Goal: Check status: Check status

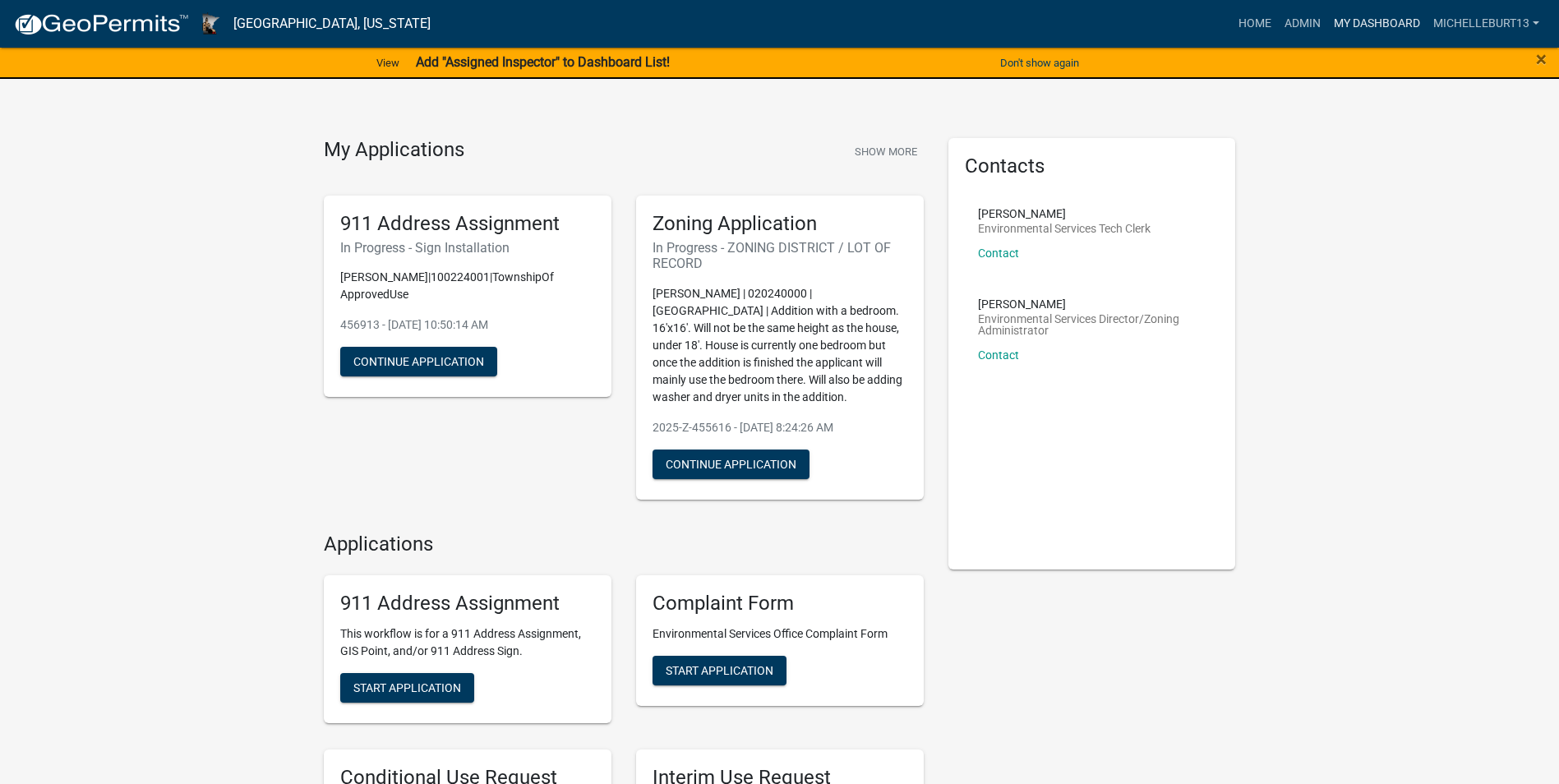
click at [1354, 24] on link "My Dashboard" at bounding box center [1377, 23] width 100 height 31
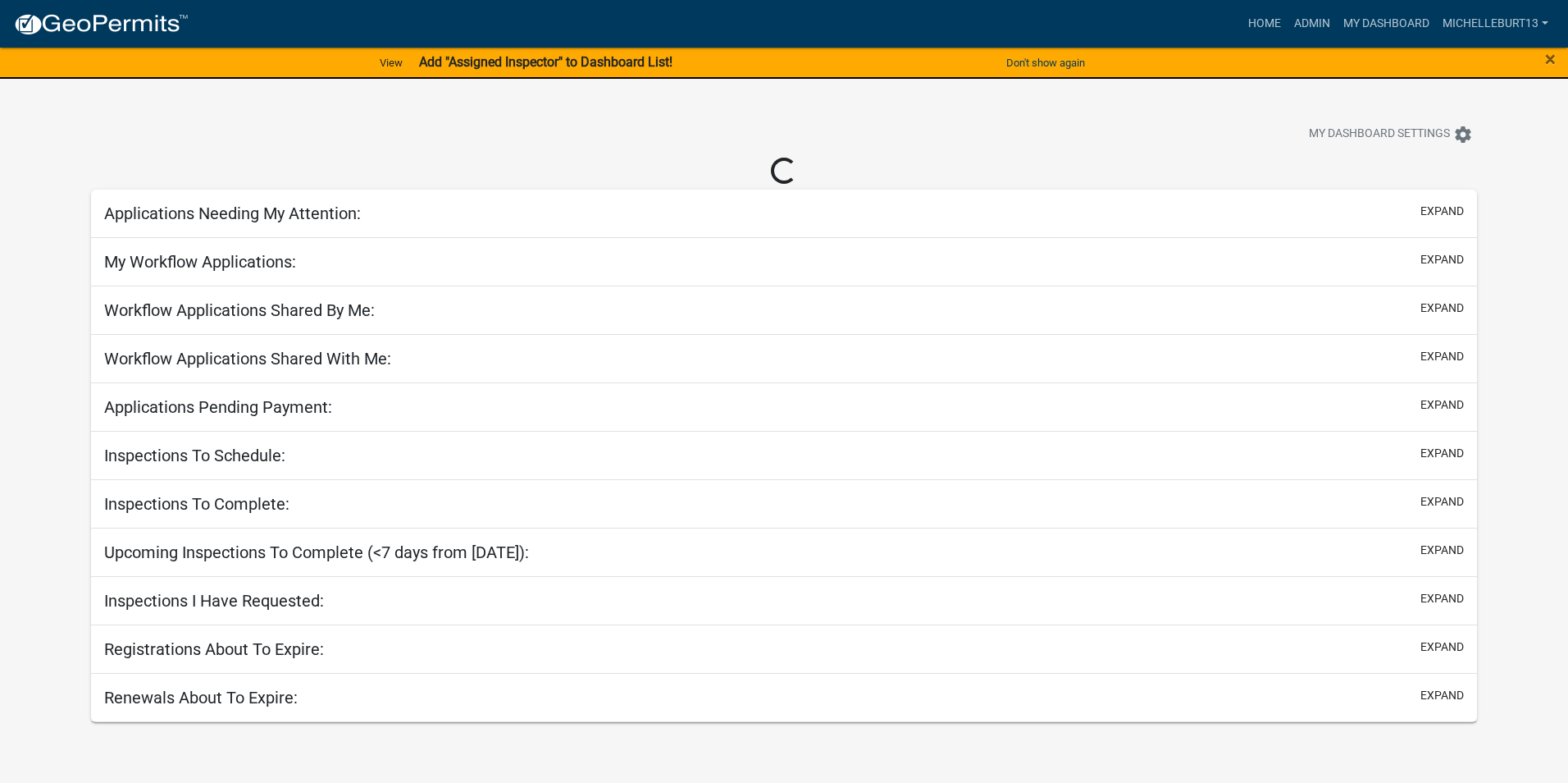
select select "3: 100"
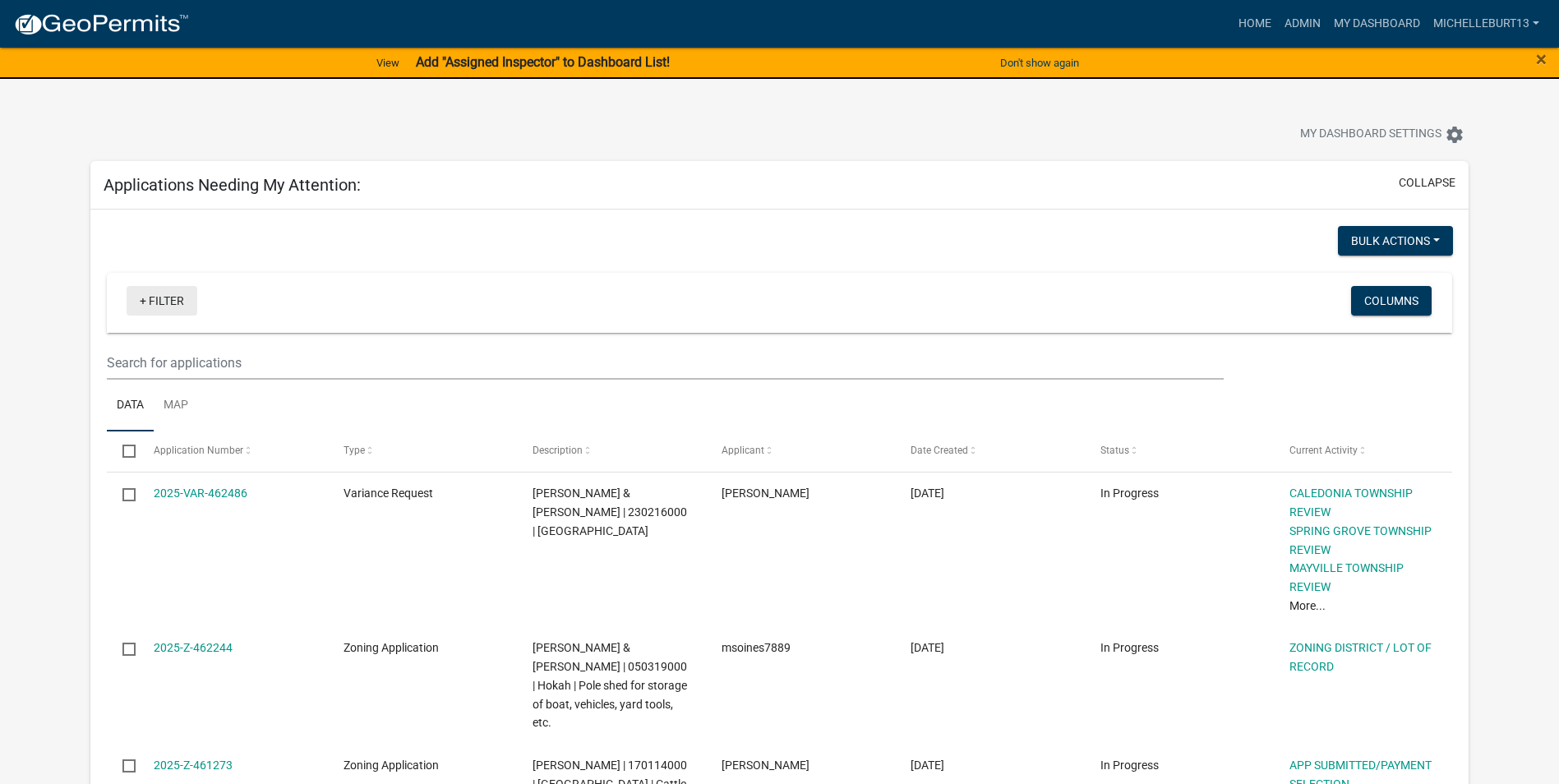
click at [170, 305] on link "+ Filter" at bounding box center [162, 300] width 71 height 30
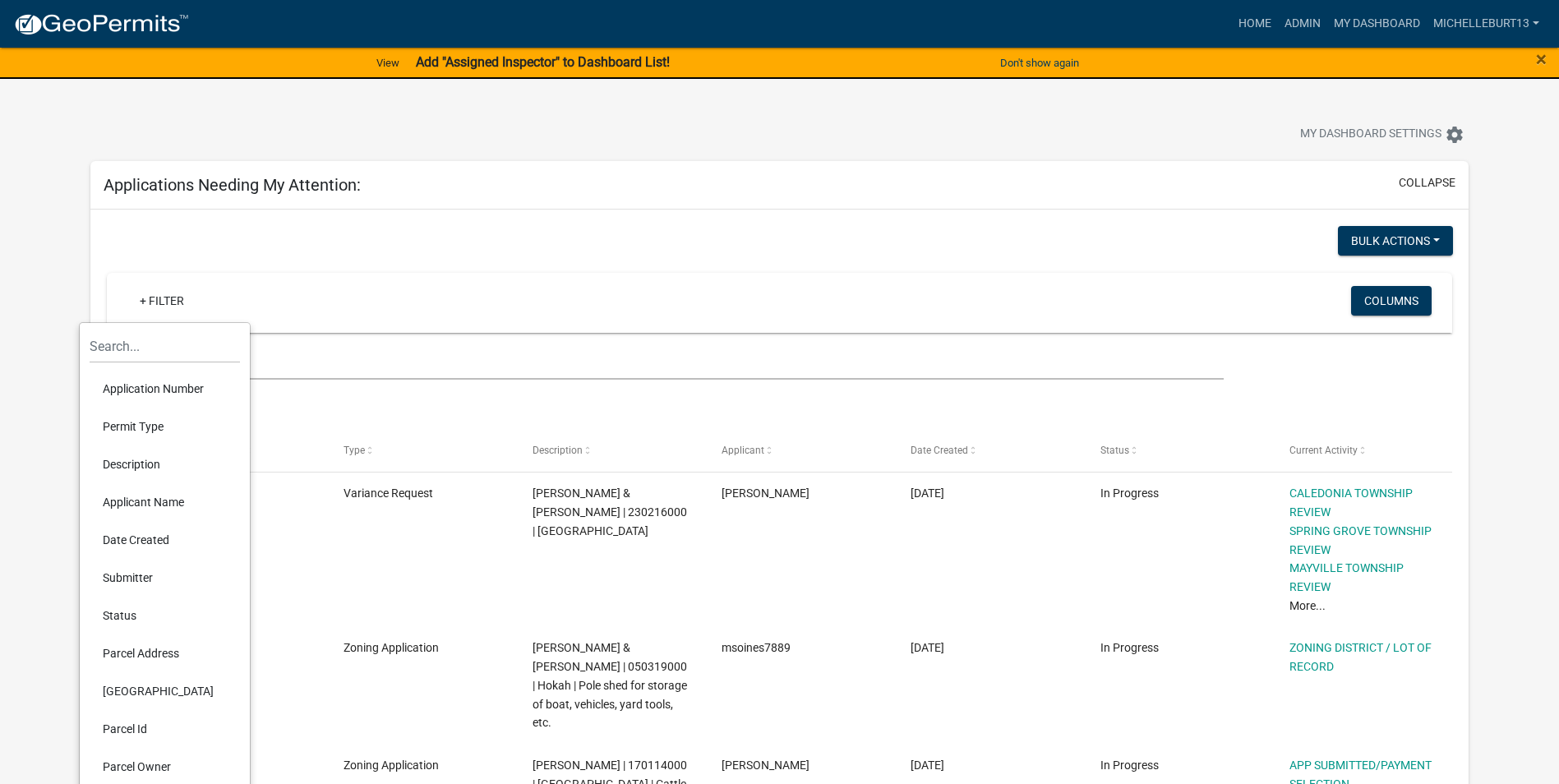
click at [156, 429] on li "Permit Type" at bounding box center [164, 427] width 150 height 38
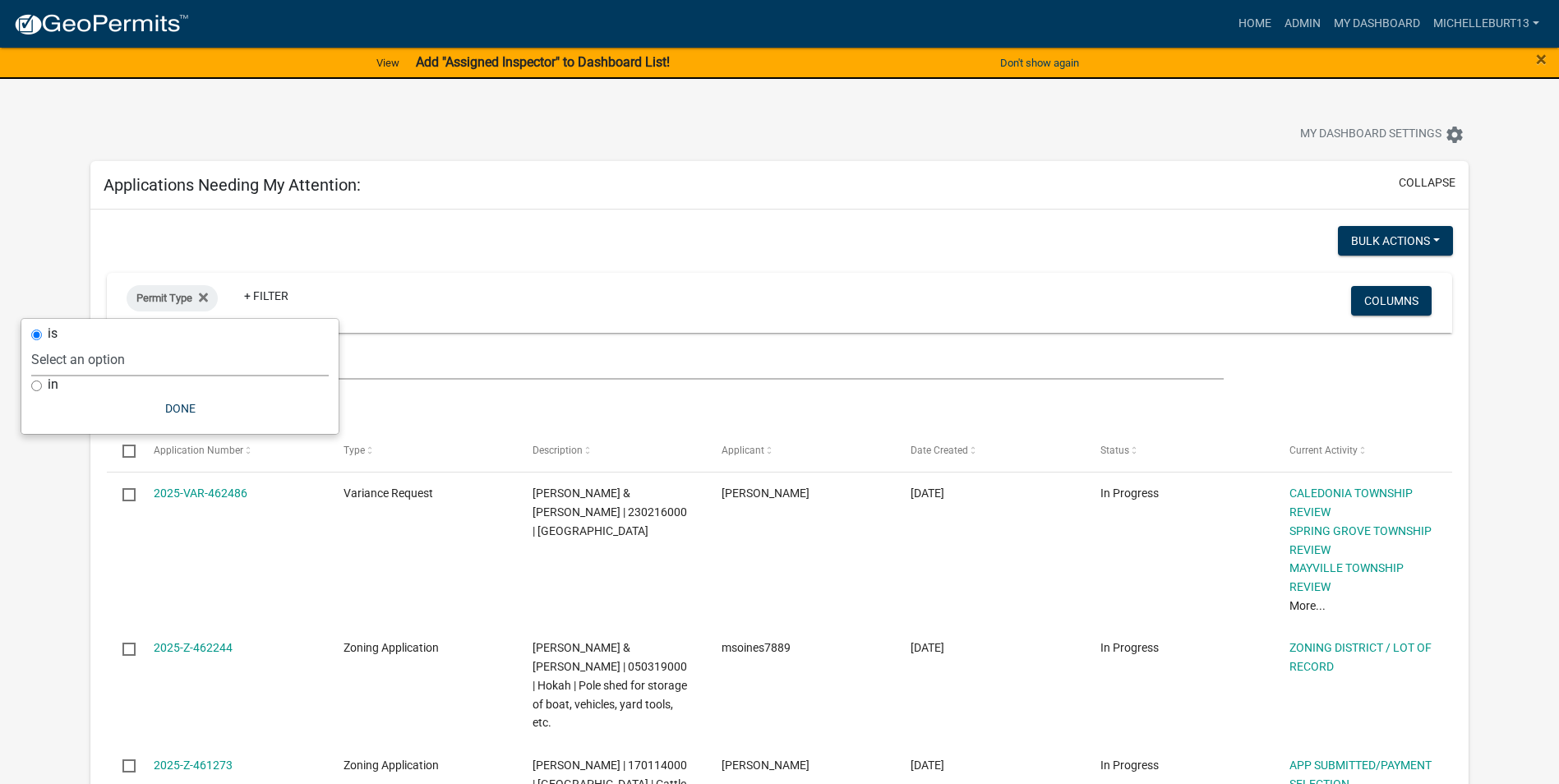
click at [104, 361] on select "Select an option 911 Address Assignment Building Contractor (Registration) Buil…" at bounding box center [180, 359] width 297 height 34
select select "ab47ea82-e657-482e-ae9b-2200b05822c4"
click at [82, 342] on select "Select an option 911 Address Assignment Building Contractor (Registration) Buil…" at bounding box center [180, 359] width 297 height 34
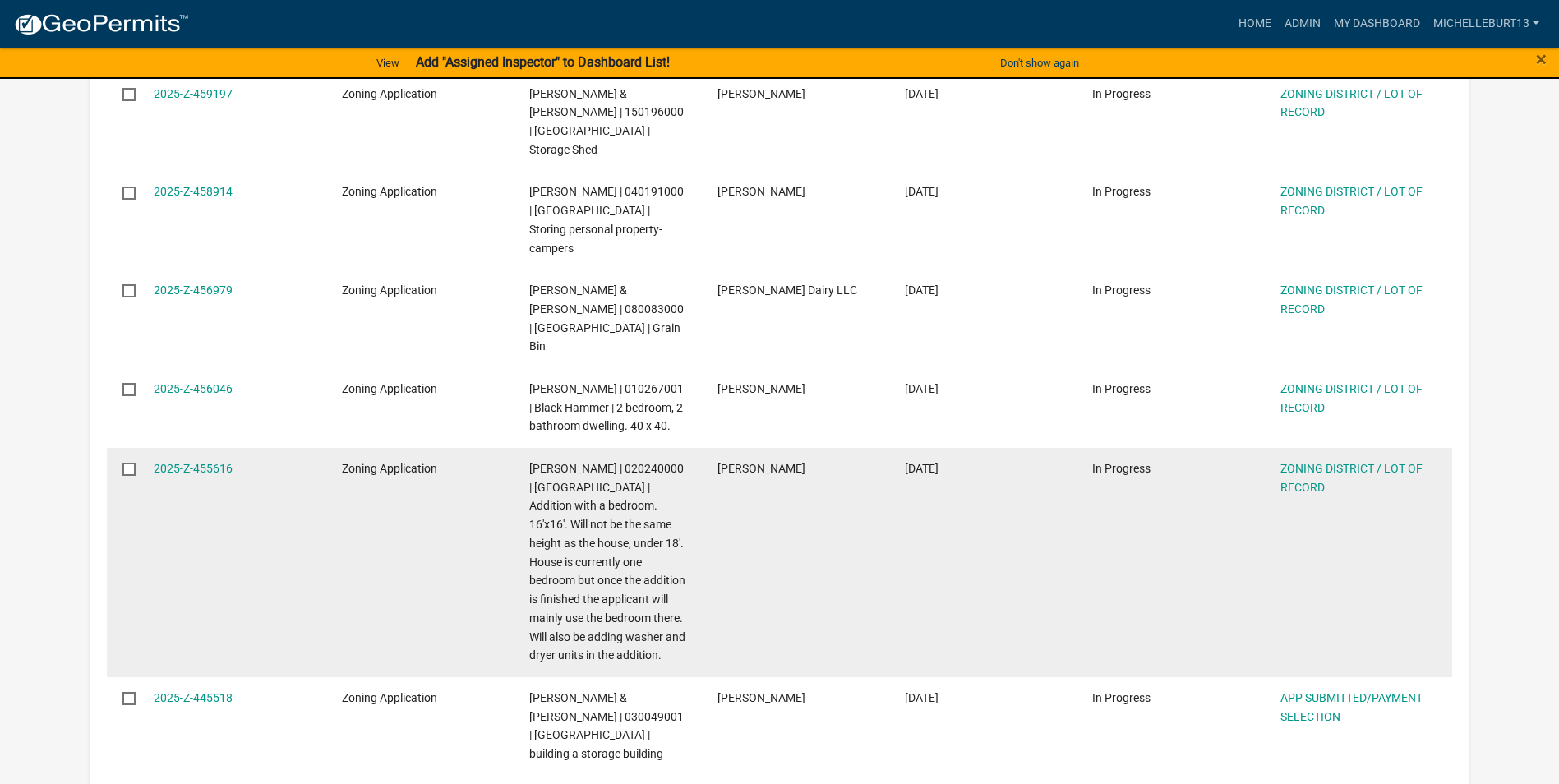
scroll to position [1232, 0]
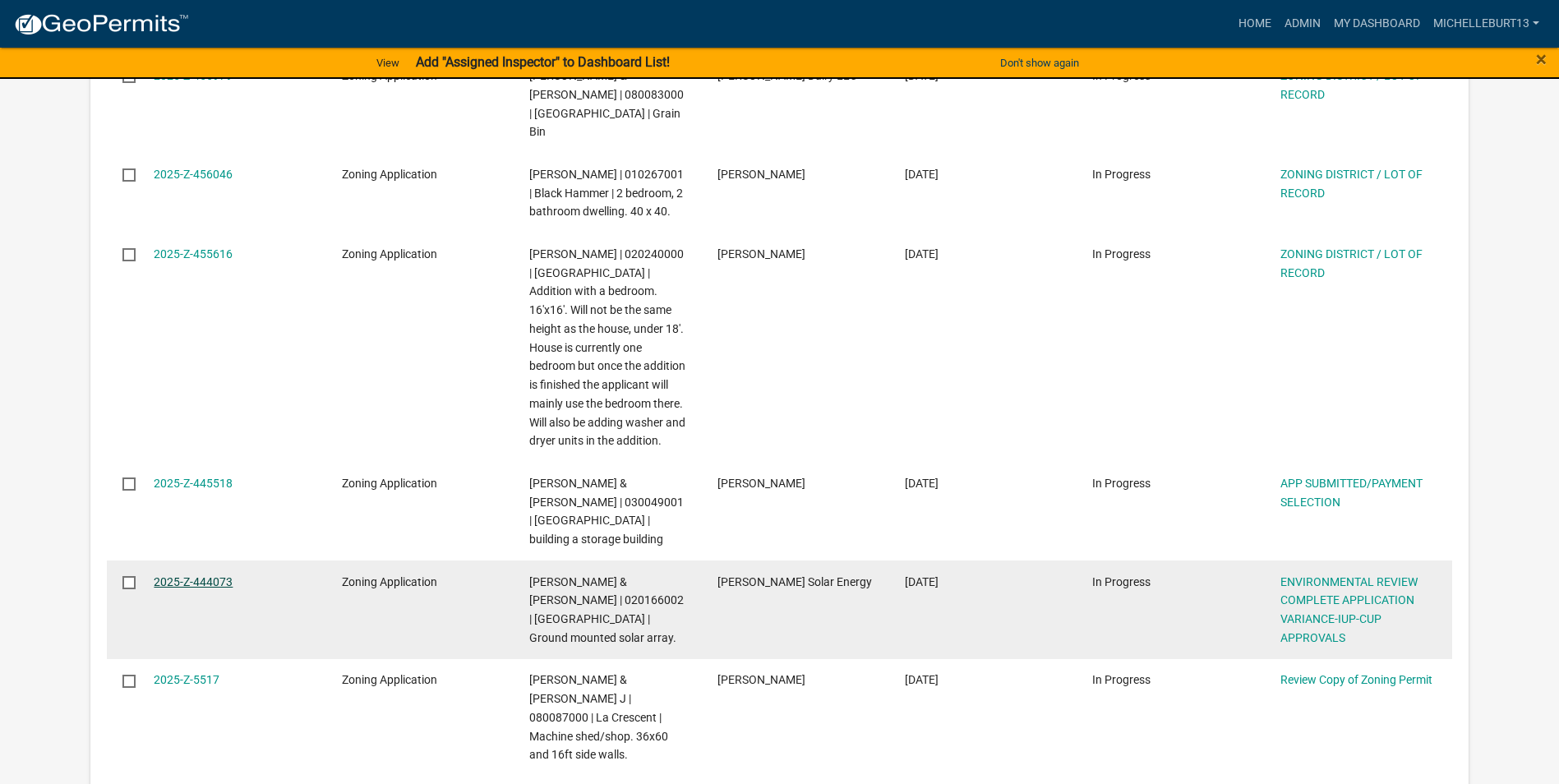
click at [208, 575] on link "2025-Z-444073" at bounding box center [193, 581] width 79 height 13
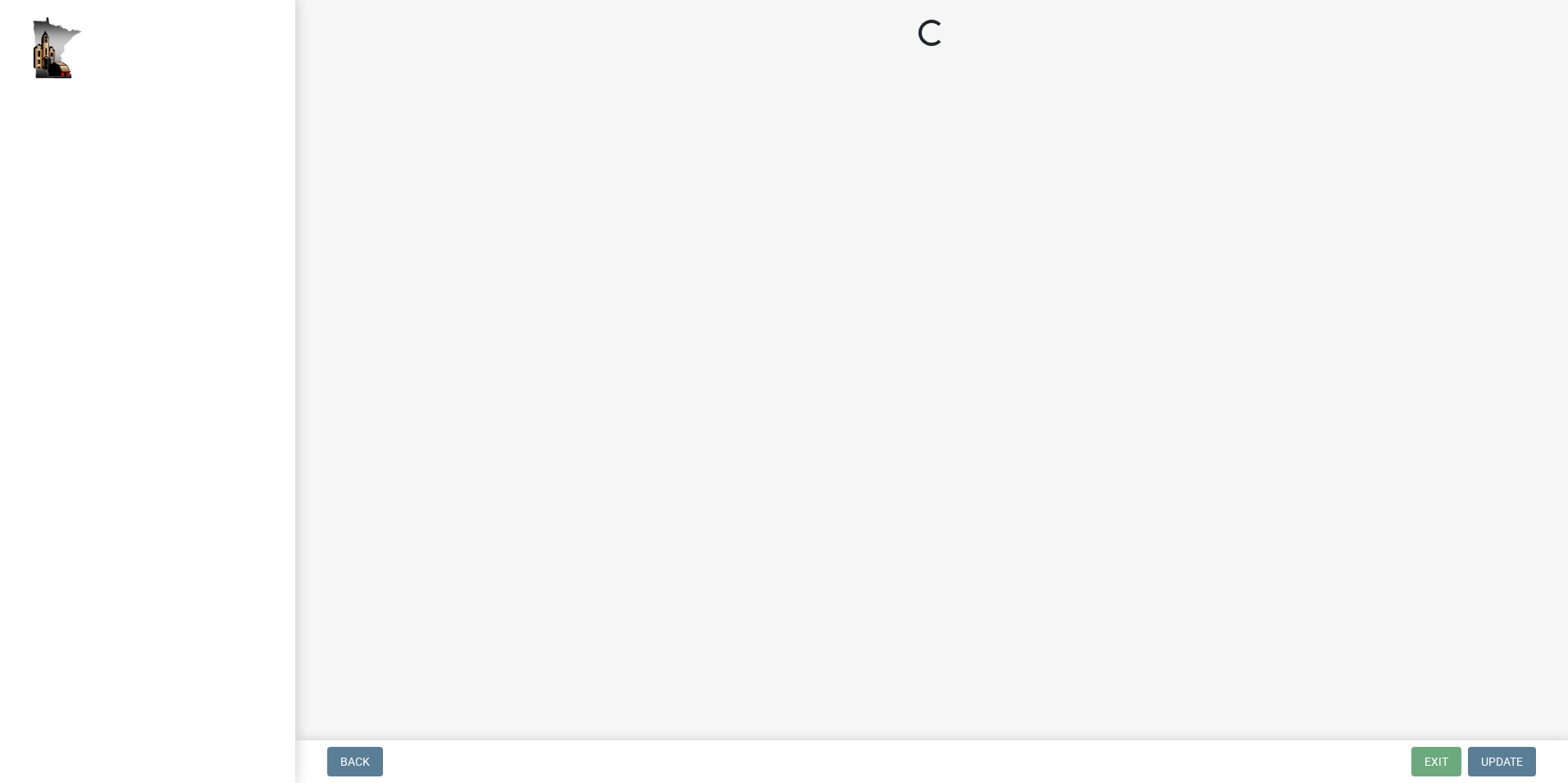
select select "c14f3f92-6027-430f-9764-3519d5e348ac"
select select "7aca1538-656d-4041-bc9c-0502696c1fa3"
select select "8e2ba76a-b56b-4d4d-8fa8-e6743832b006"
select select "209d5a7c-fc04-460f-9e53-7d7e4ca27463"
select select "68254632-9f58-4a36-9049-00844d6a793c"
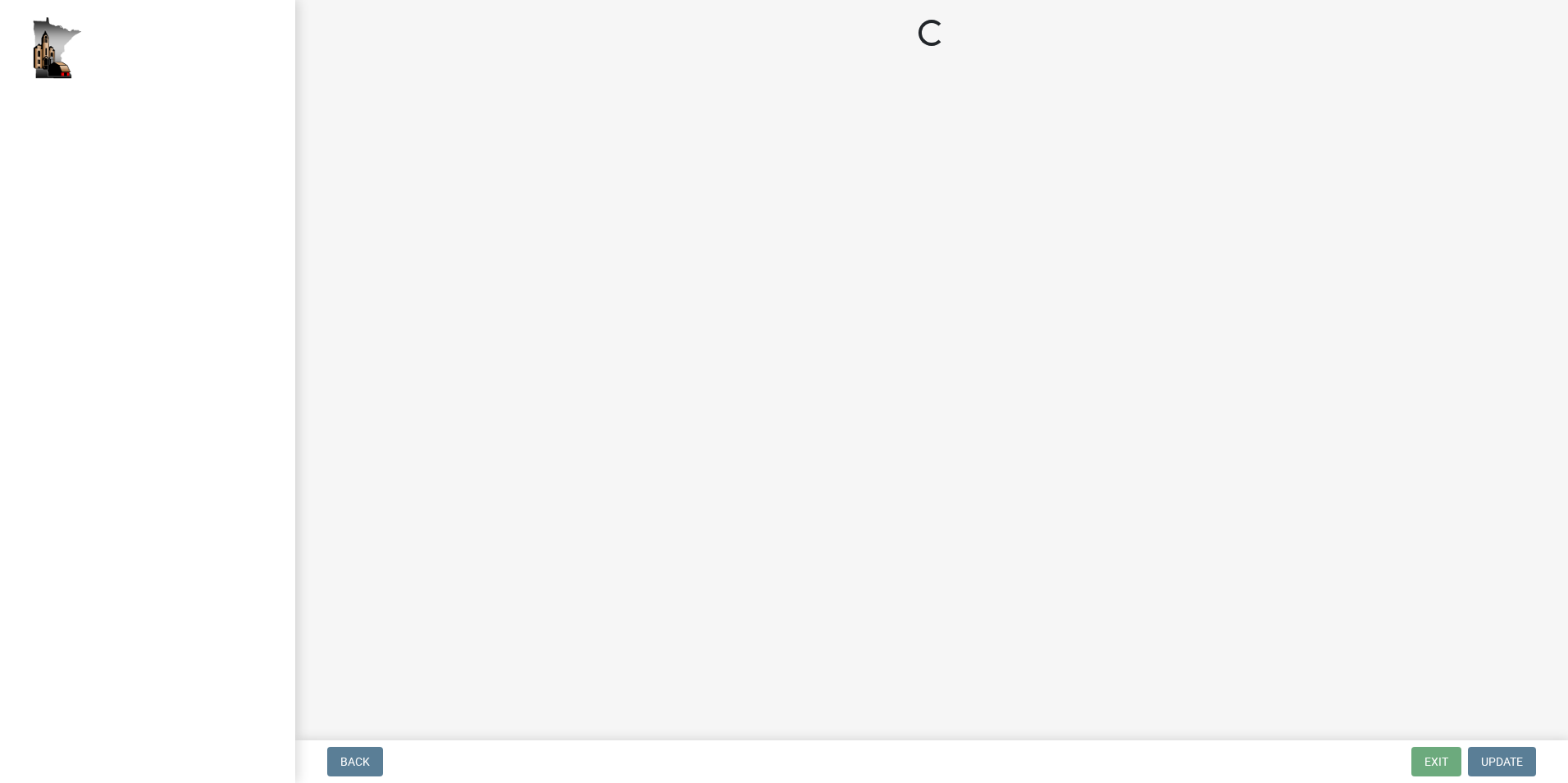
select select "294fbb0f-ef92-492d-a55d-6ae48f2d4023"
select select "5727336e-9a20-4bd2-a6f3-e7484509ff9a"
select select "c0fe89da-e6be-4440-b09b-6bf401eca5d4"
select select "cc045de0-ead4-414c-a886-12e51f2bc4aa"
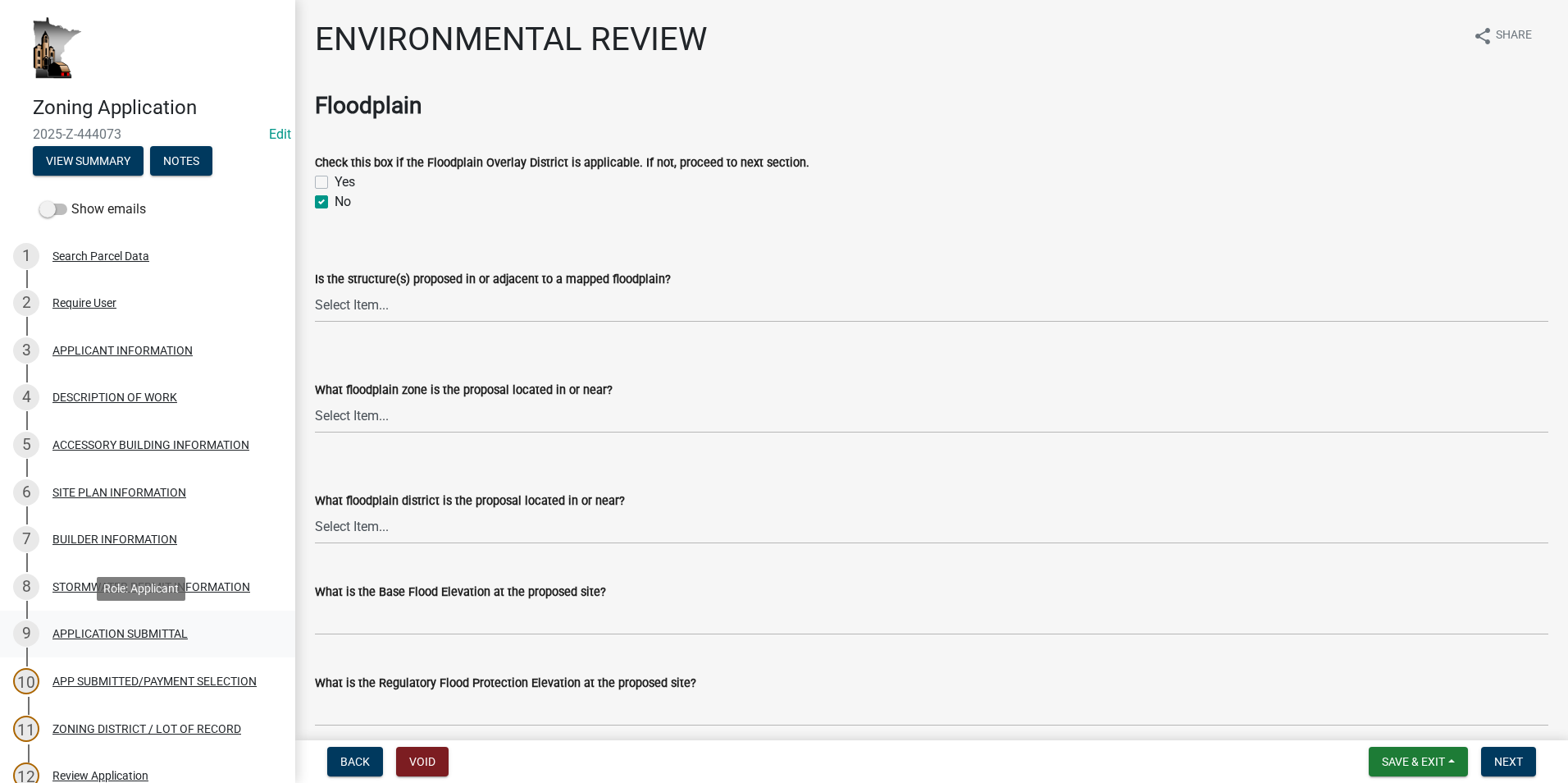
click at [163, 628] on div "APPLICATION SUBMITTAL" at bounding box center [120, 633] width 135 height 12
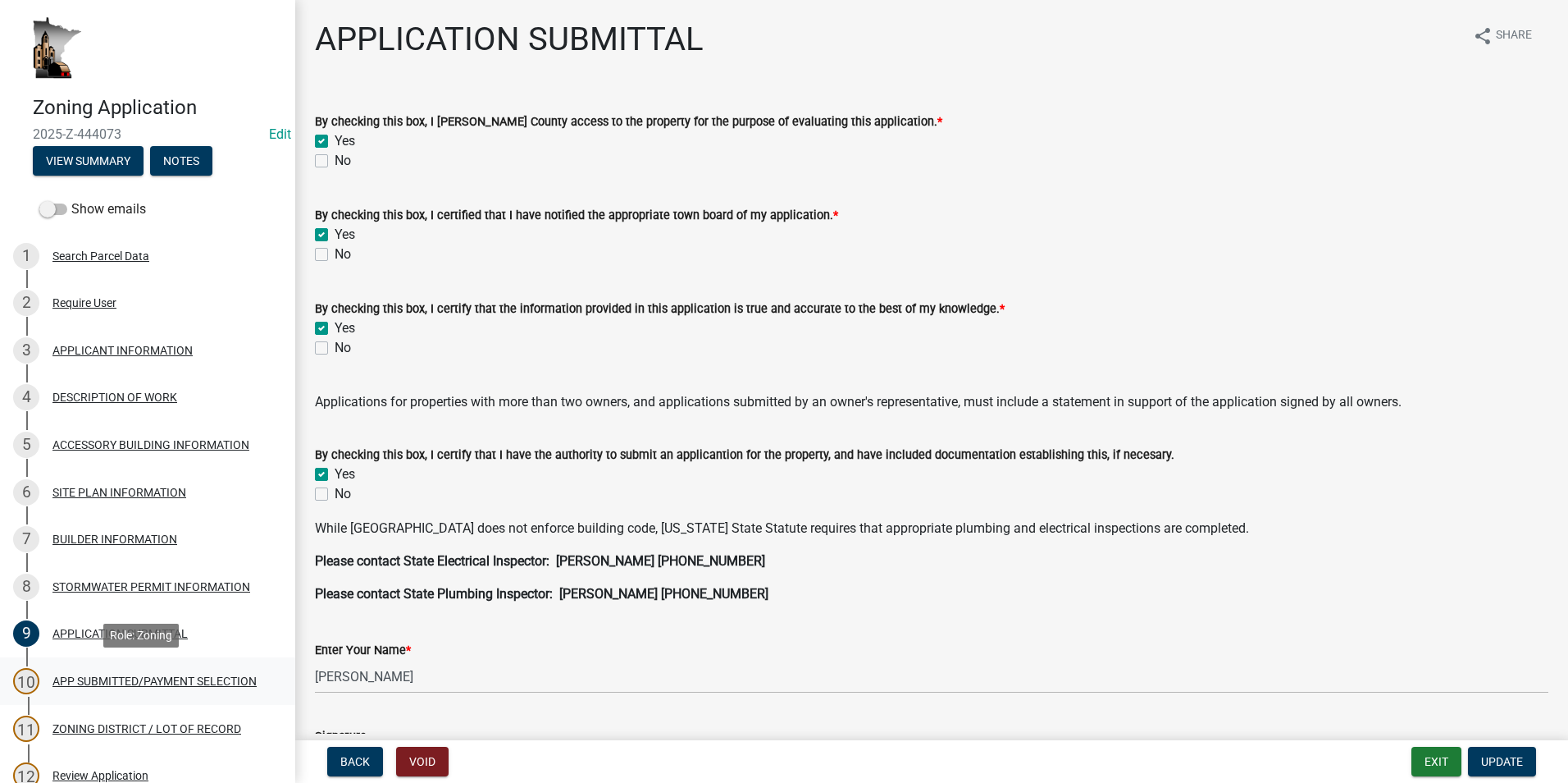
click at [136, 683] on div "APP SUBMITTED/PAYMENT SELECTION" at bounding box center [155, 681] width 204 height 12
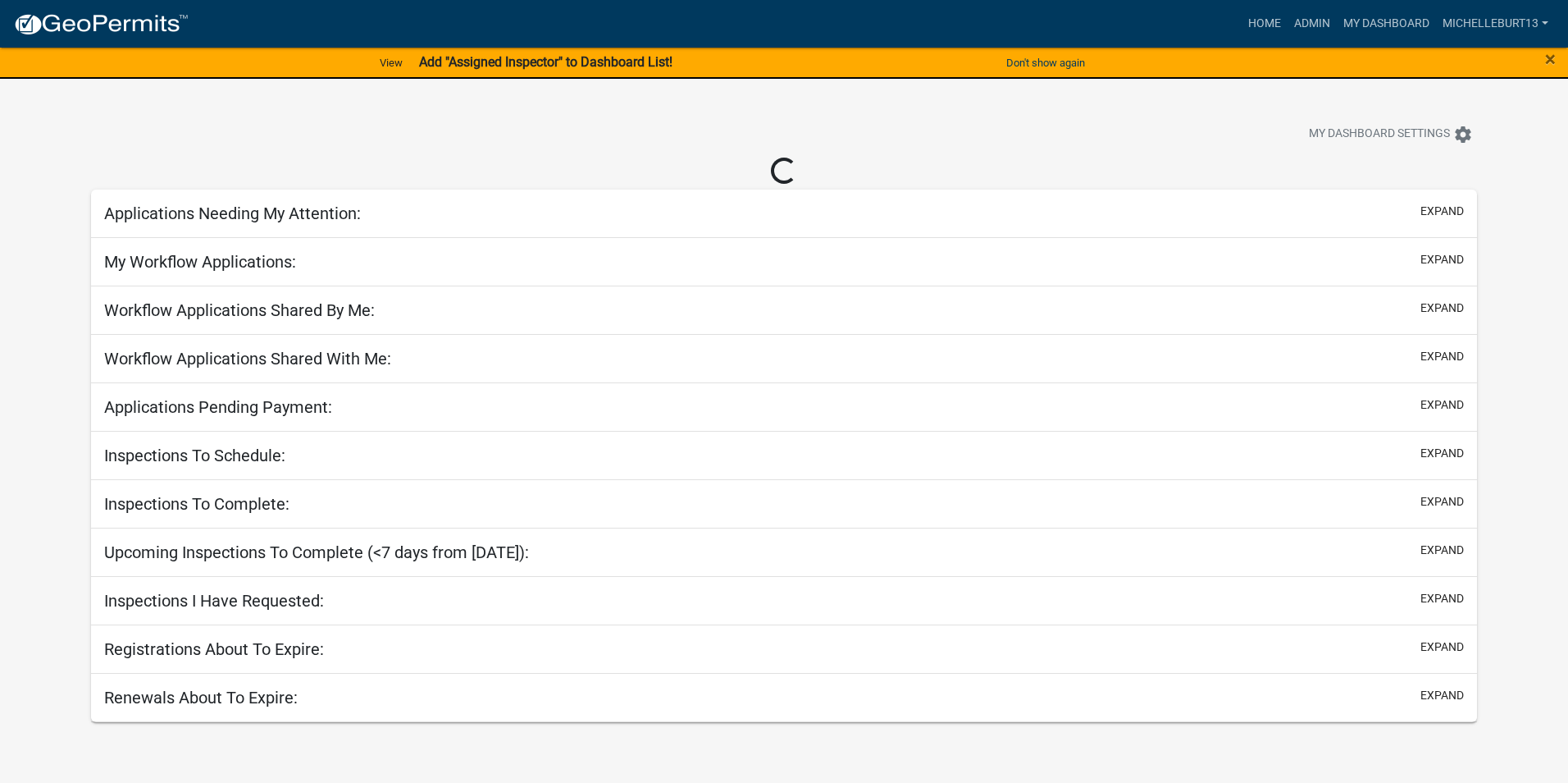
select select "3: 100"
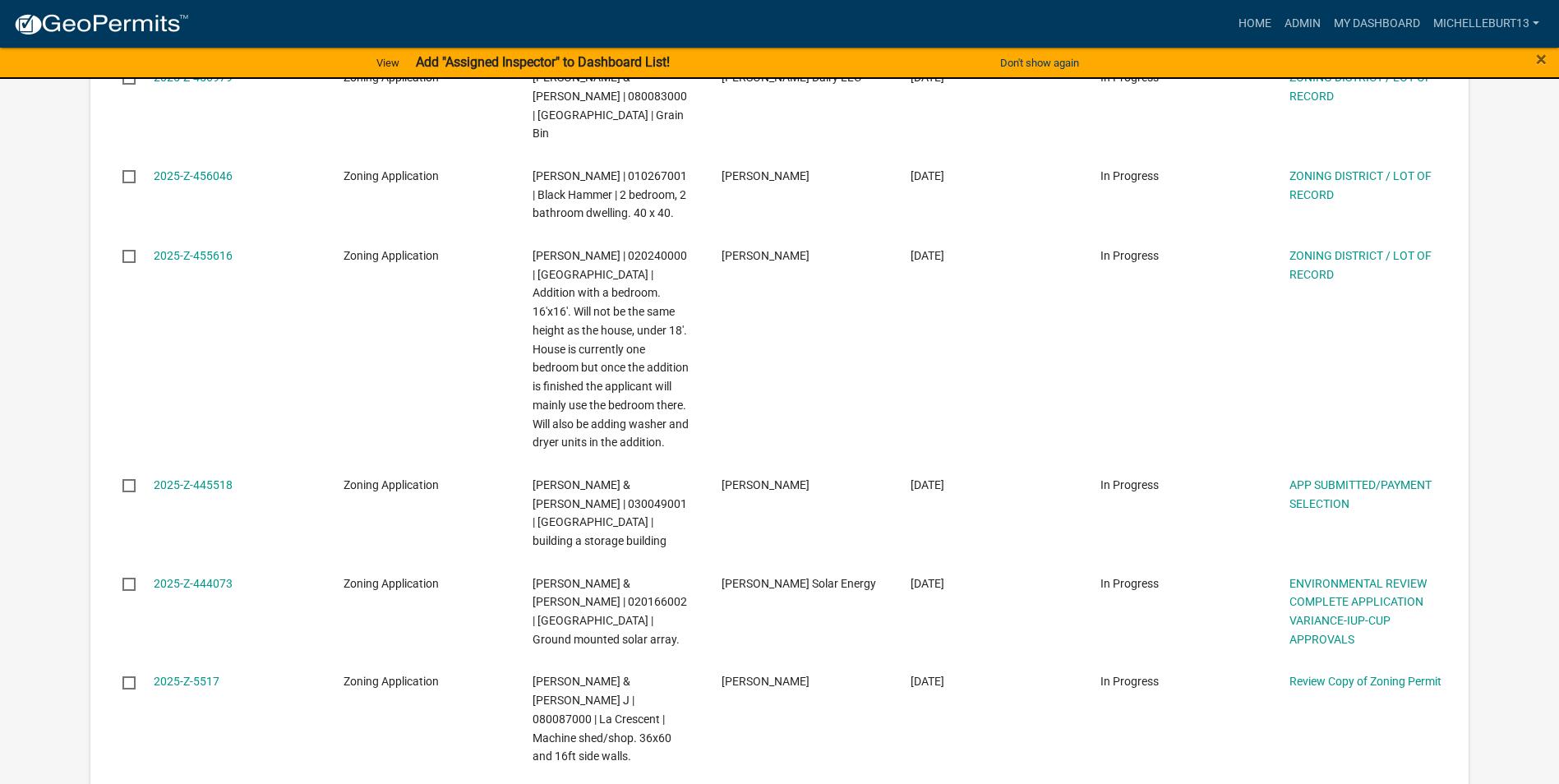
scroll to position [1232, 0]
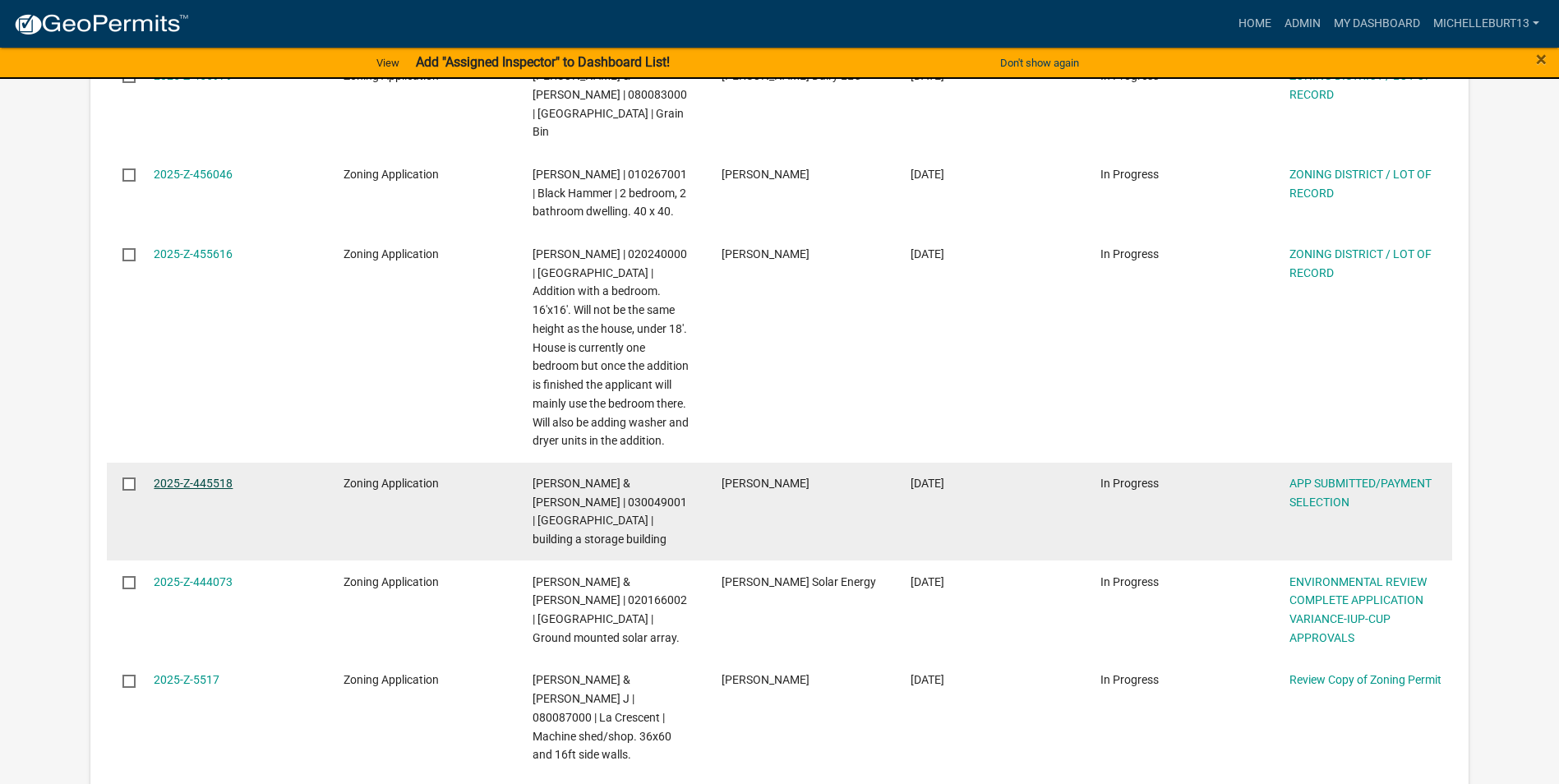
click at [195, 477] on link "2025-Z-445518" at bounding box center [193, 483] width 79 height 13
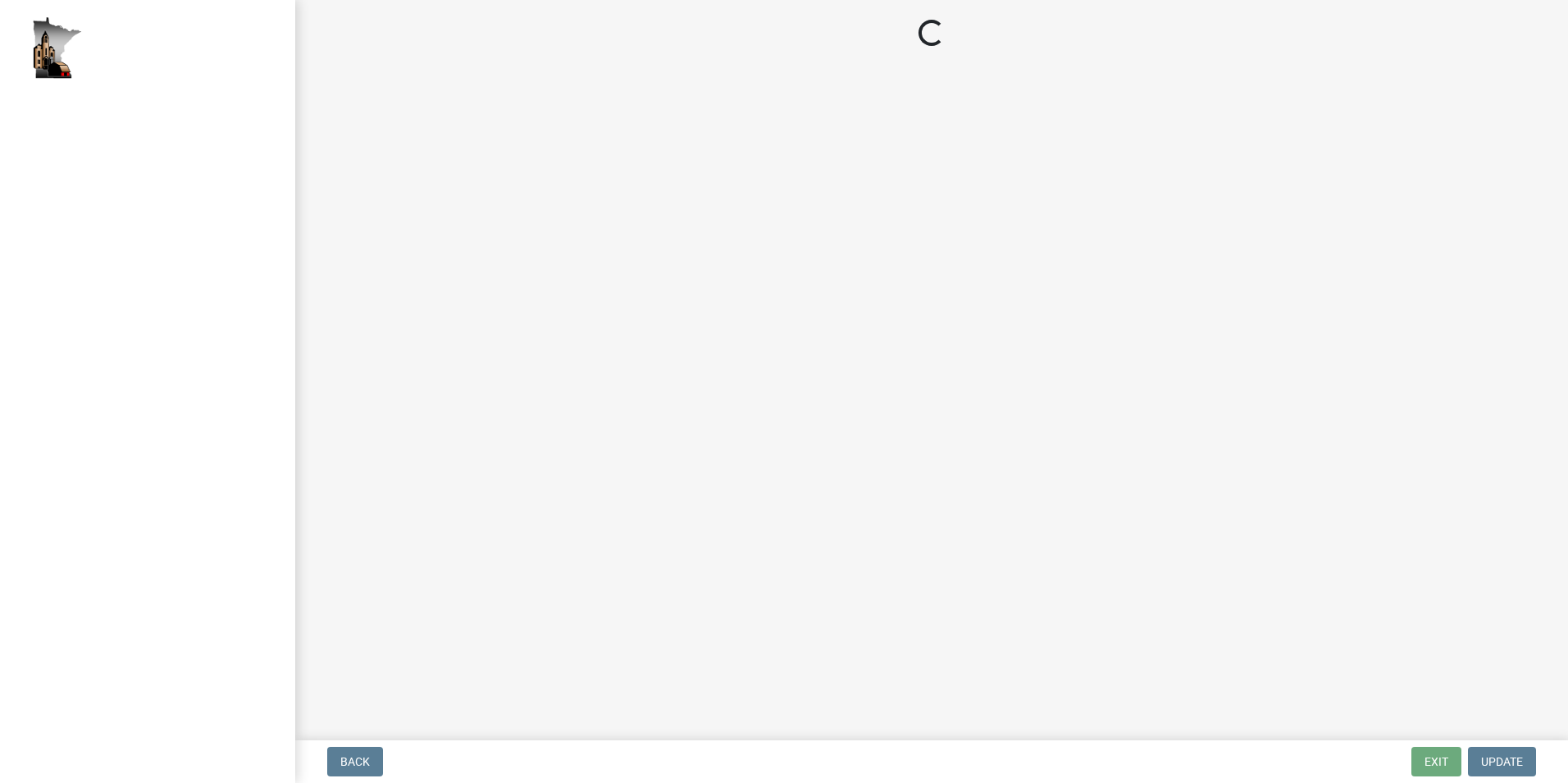
select select "2: 1"
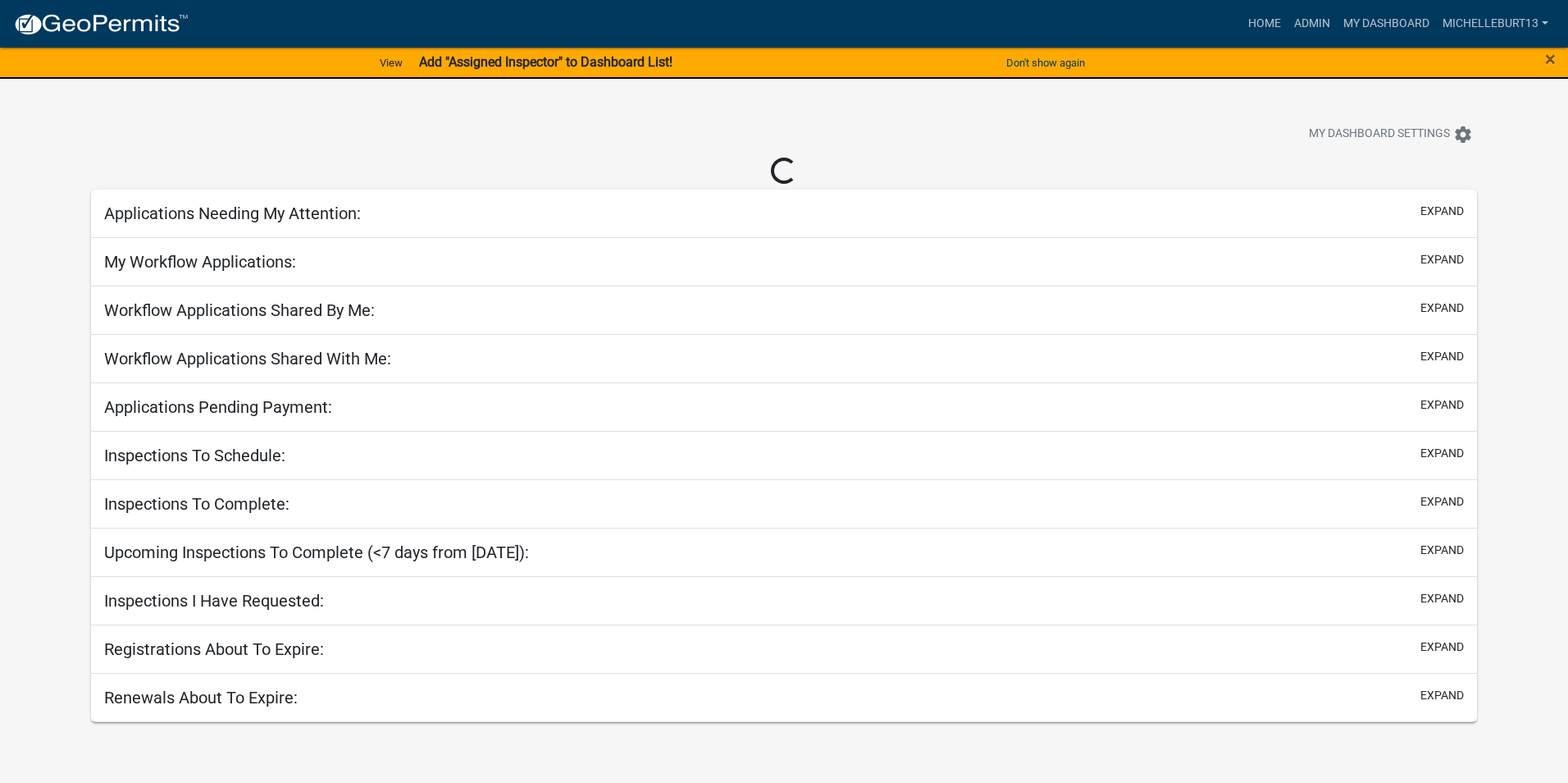
select select "3: 100"
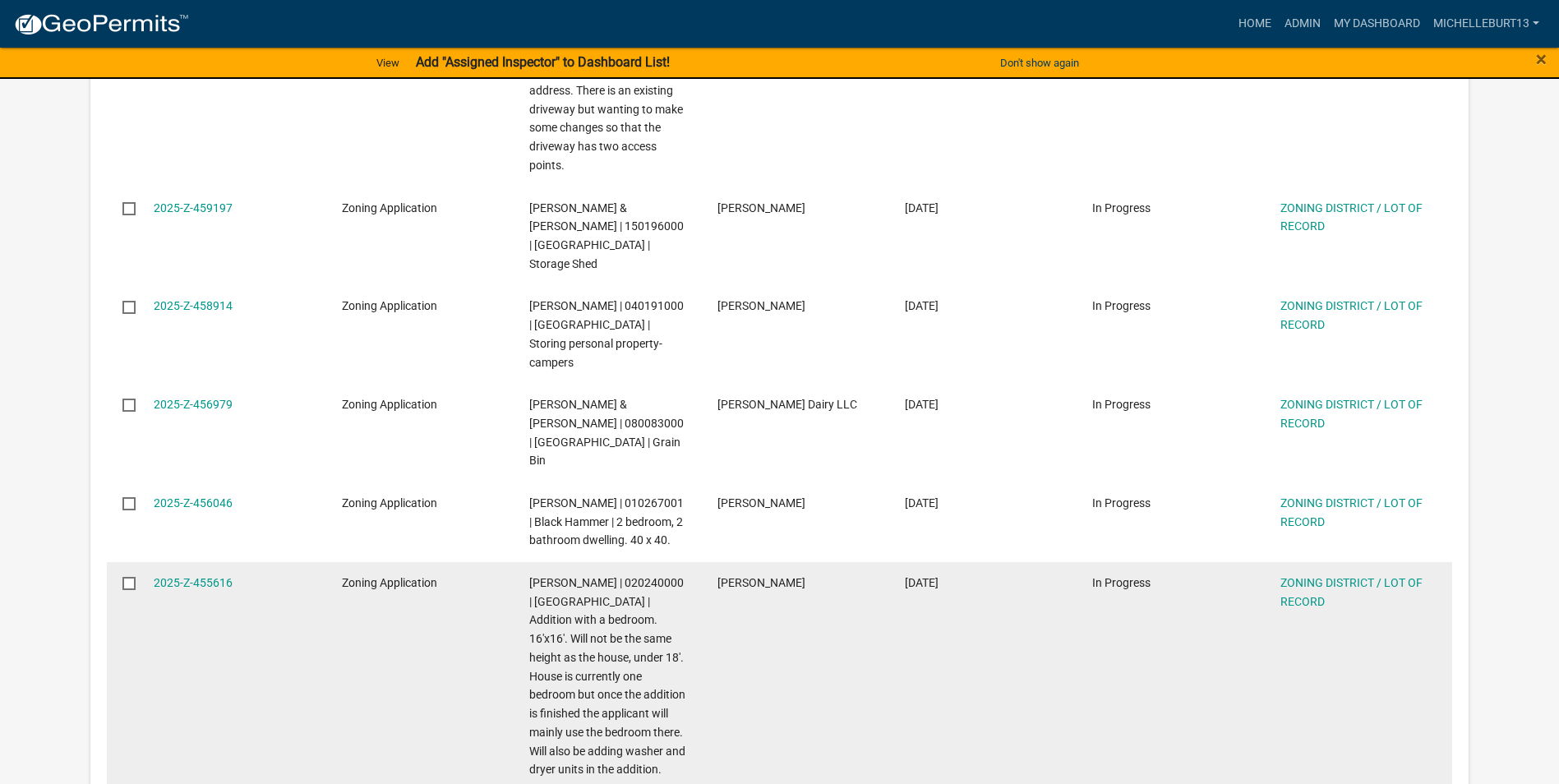
scroll to position [986, 0]
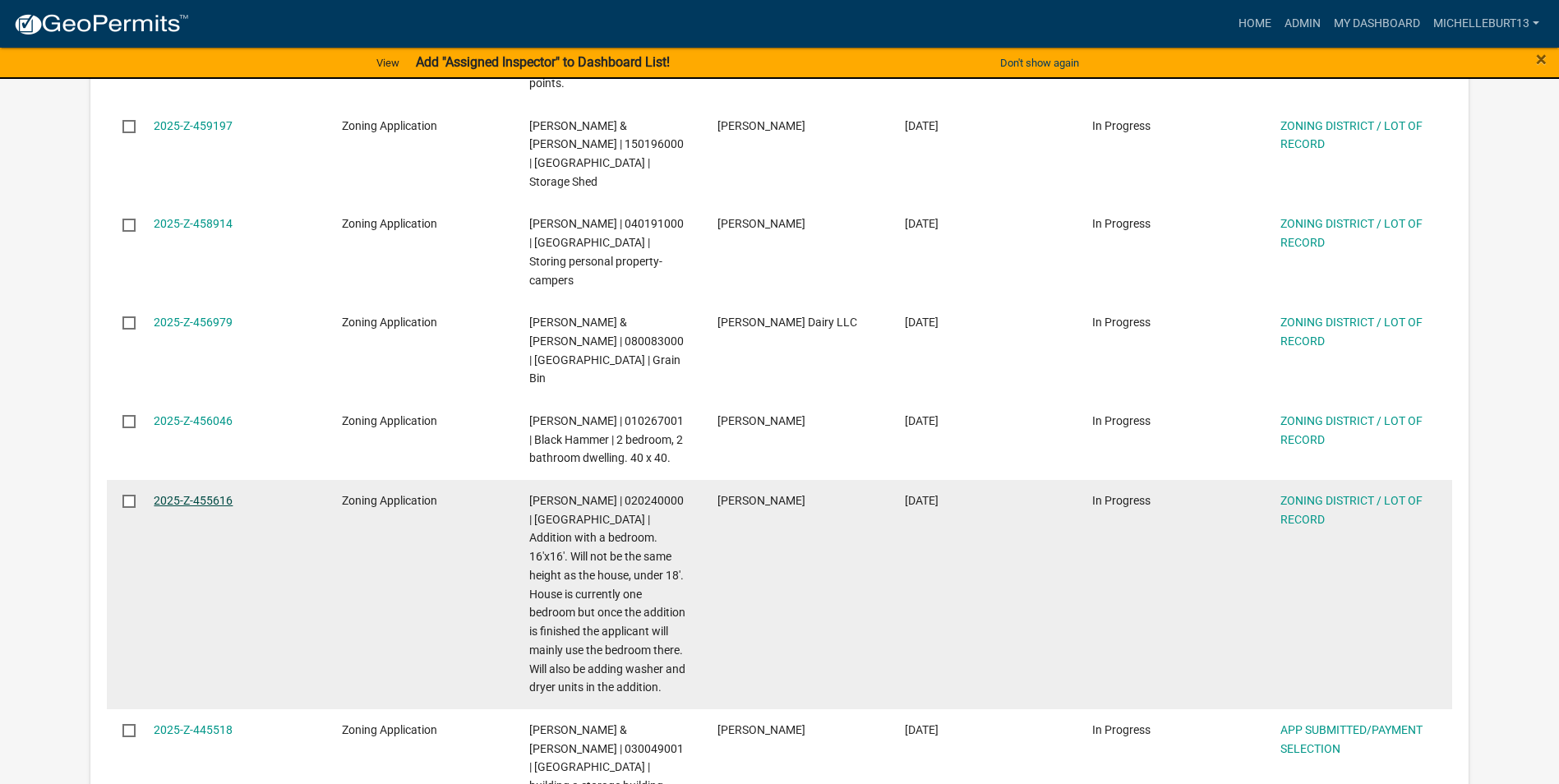
click at [212, 494] on link "2025-Z-455616" at bounding box center [193, 500] width 79 height 13
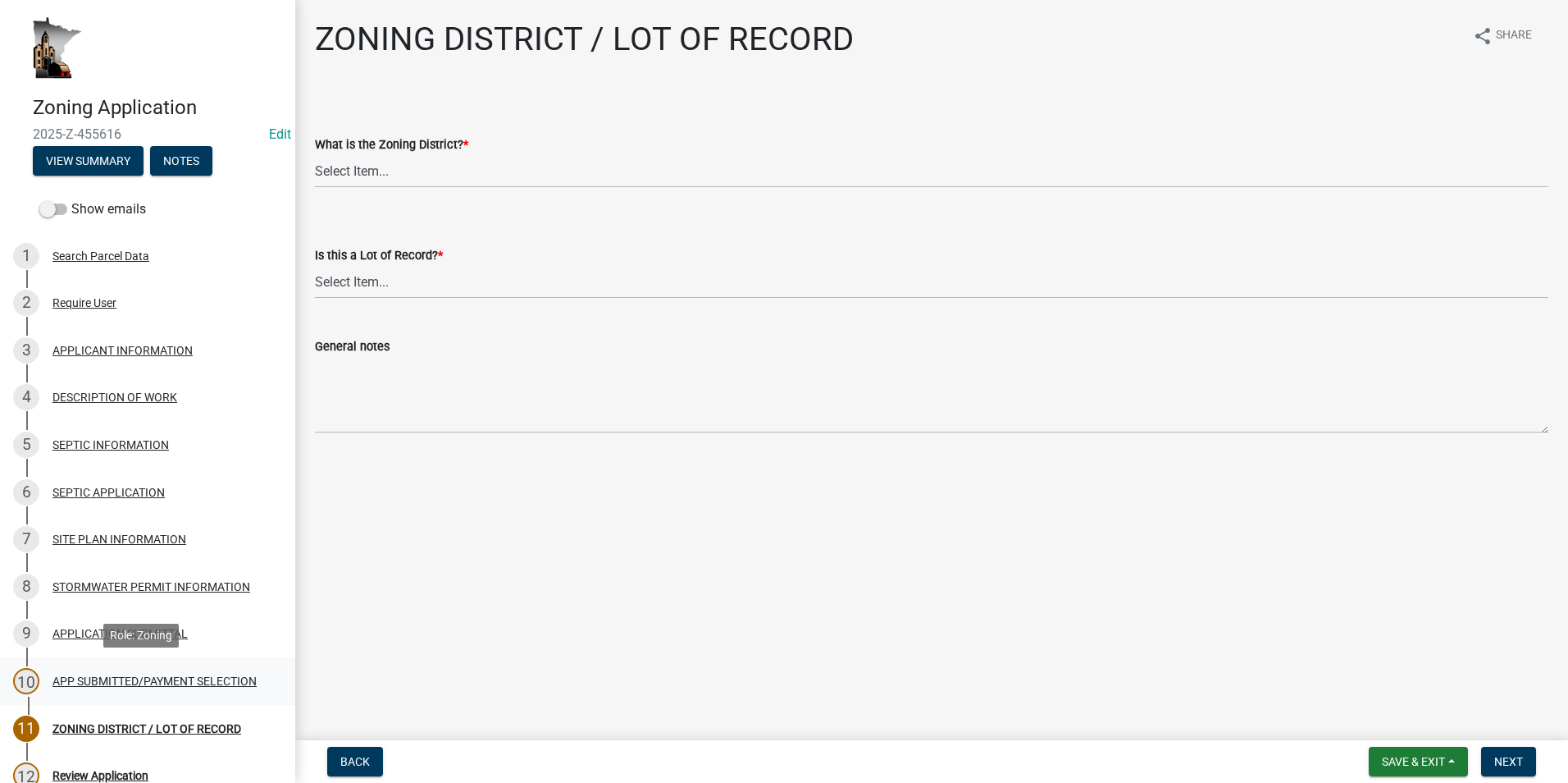
click at [117, 675] on div "APP SUBMITTED/PAYMENT SELECTION" at bounding box center [155, 681] width 204 height 12
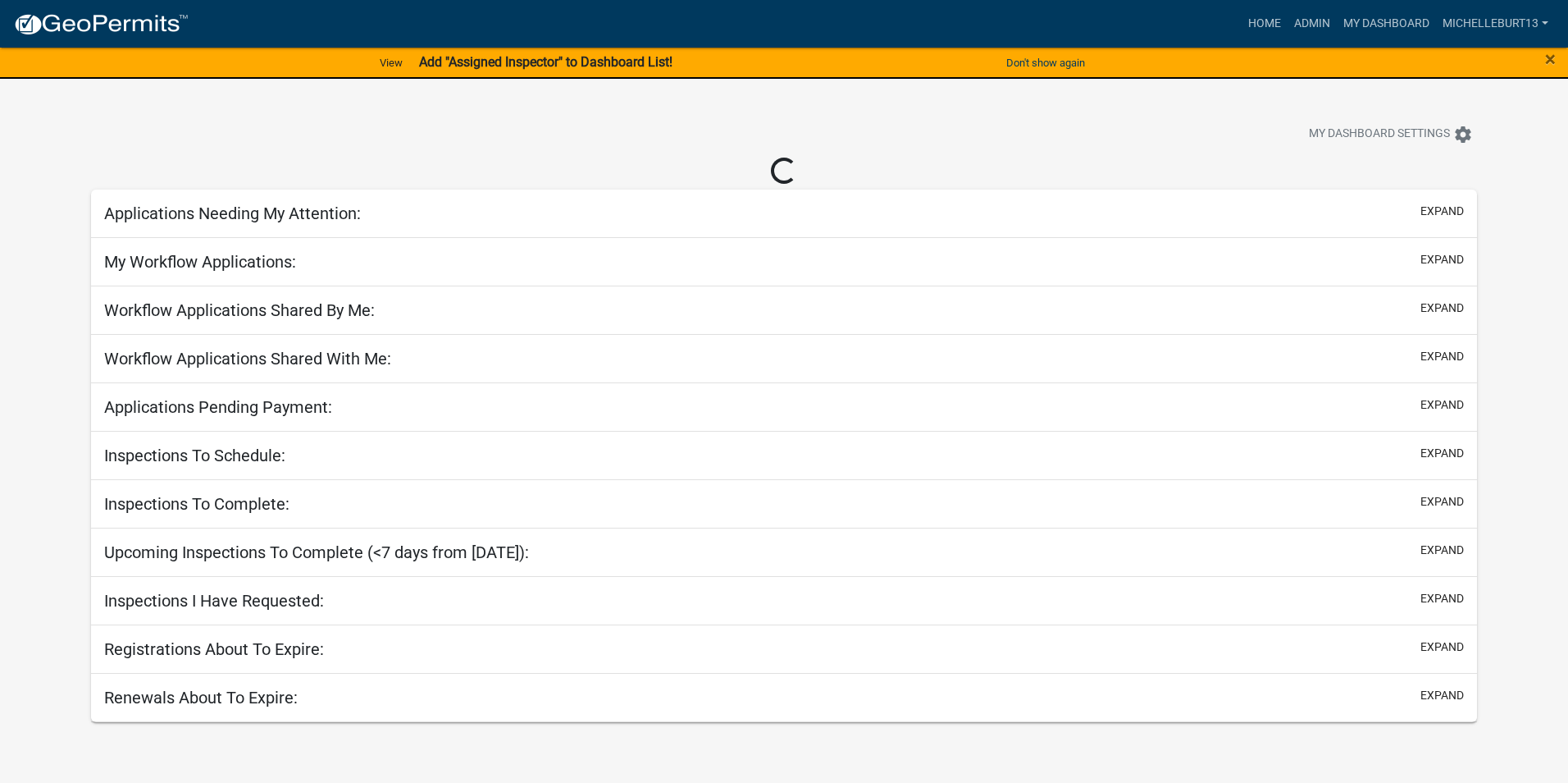
select select "3: 100"
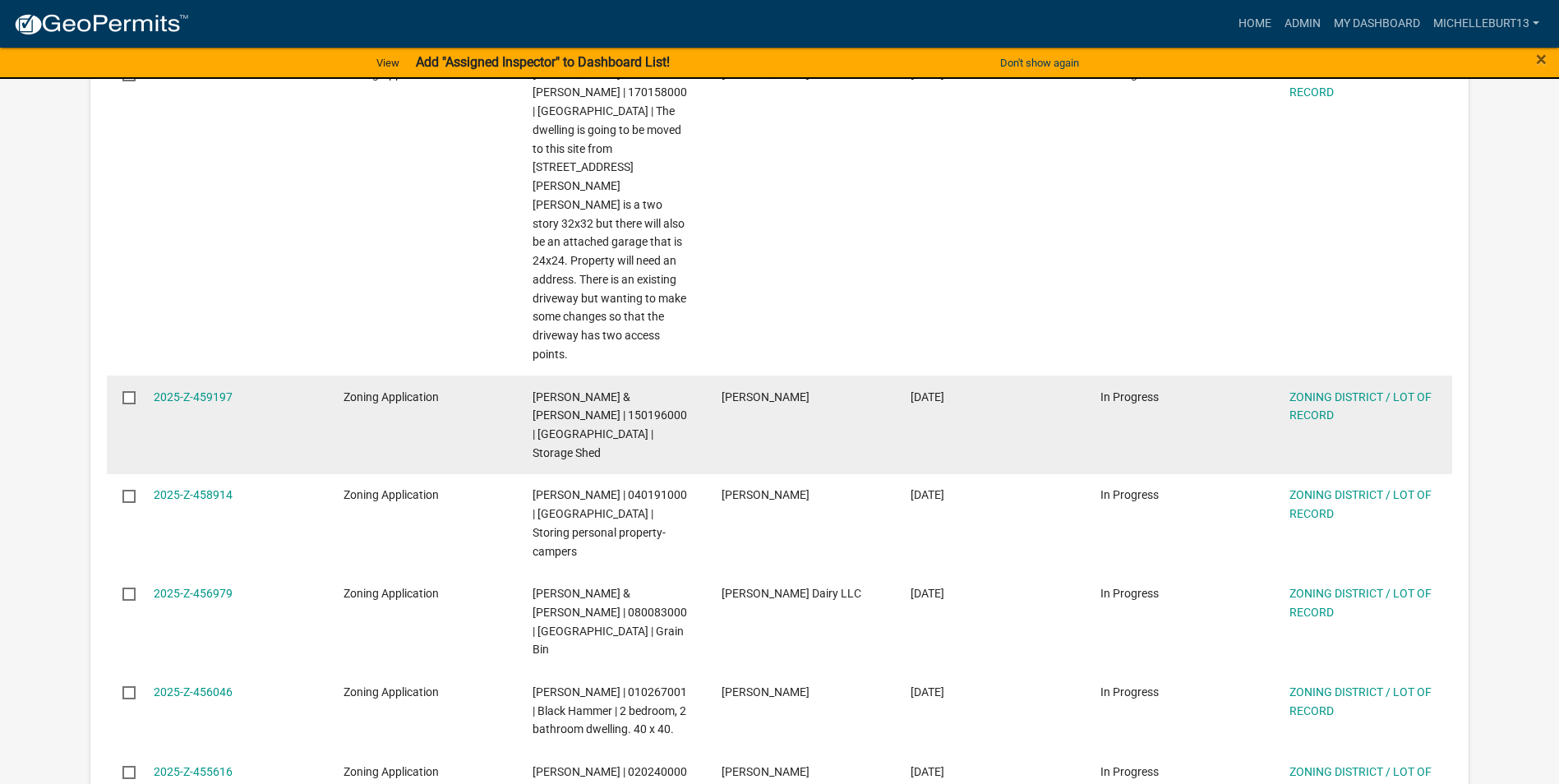
scroll to position [822, 0]
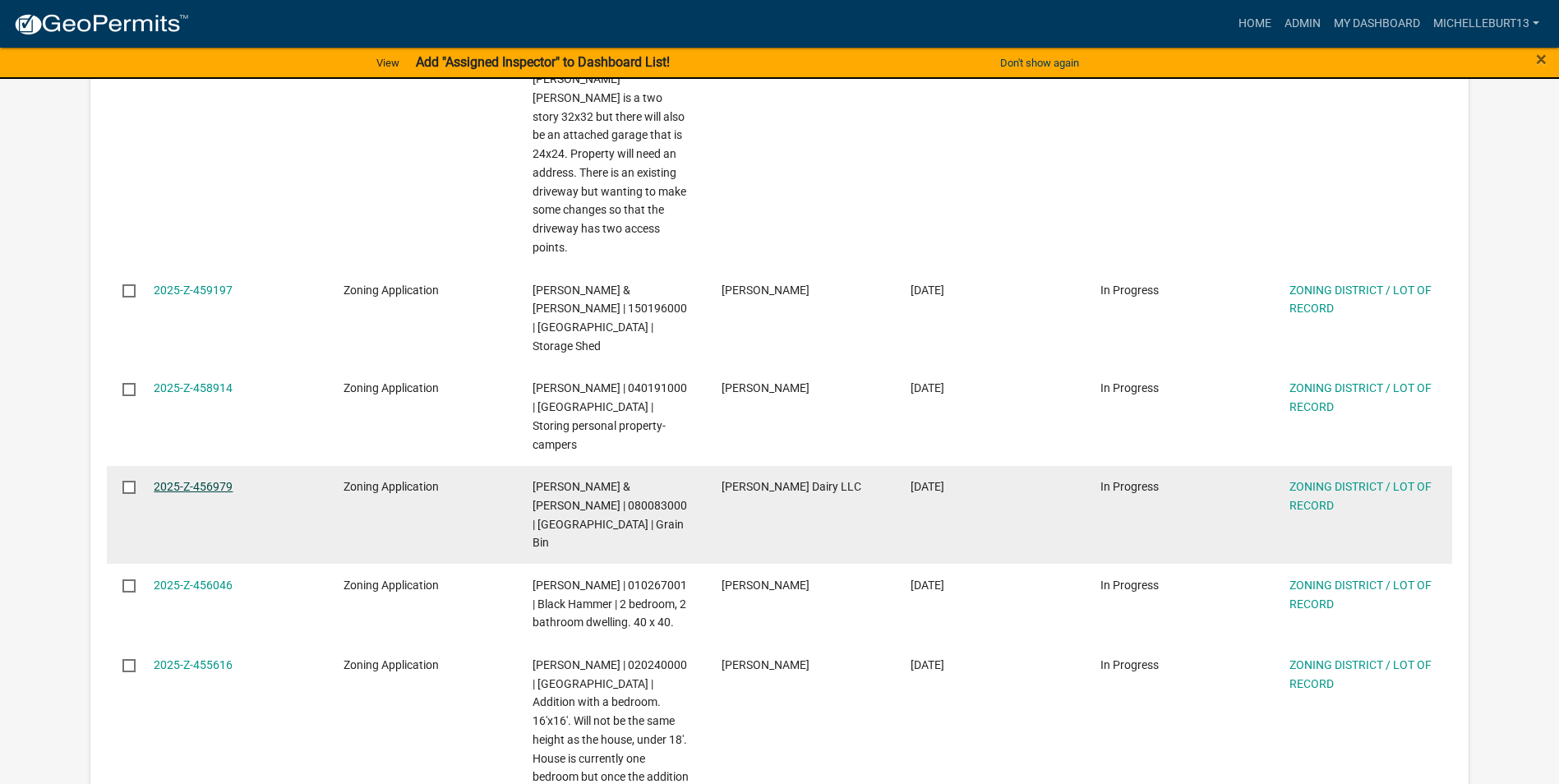
click at [181, 480] on link "2025-Z-456979" at bounding box center [193, 486] width 79 height 13
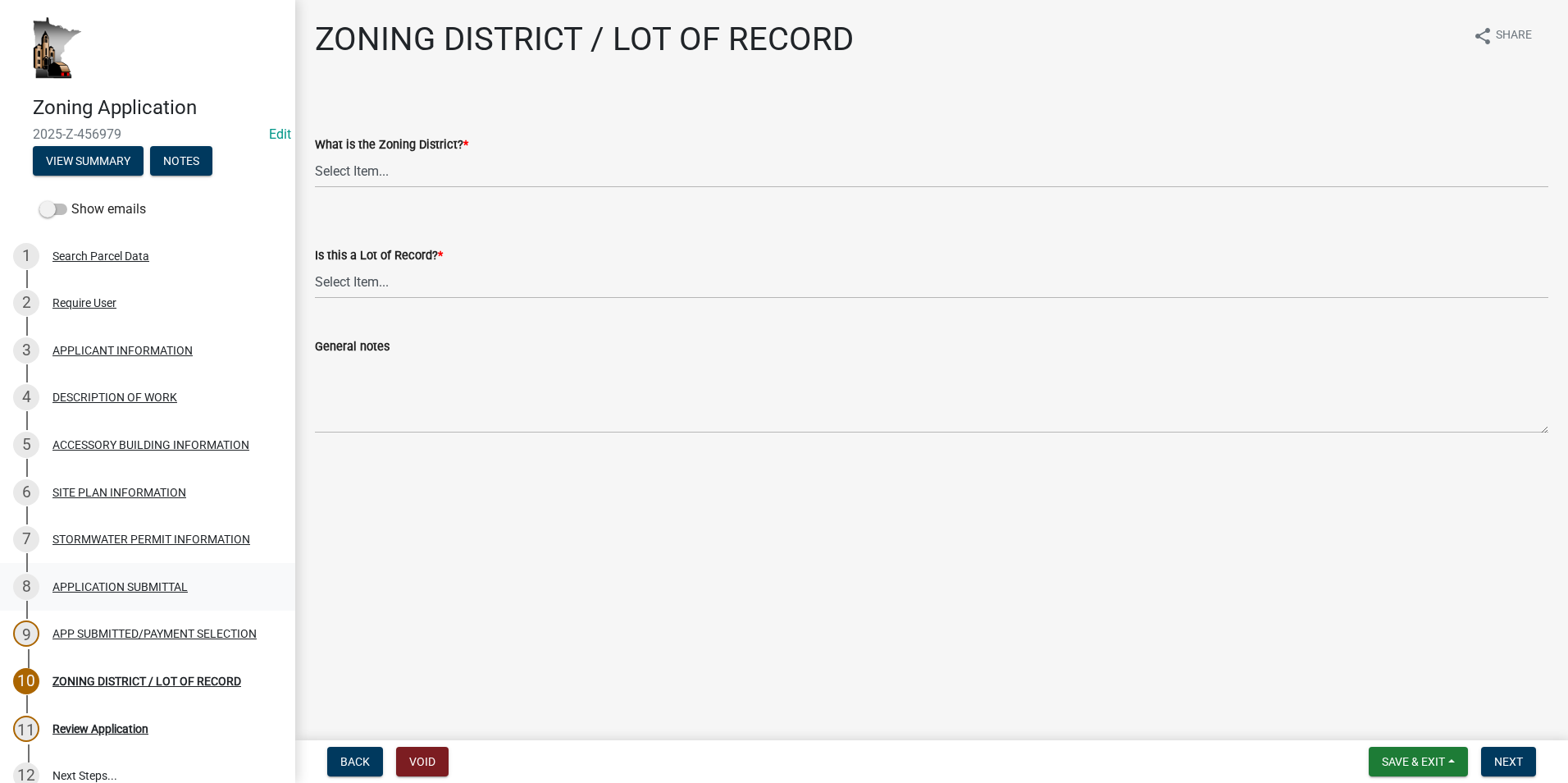
click at [93, 587] on div "APPLICATION SUBMITTAL" at bounding box center [120, 587] width 135 height 12
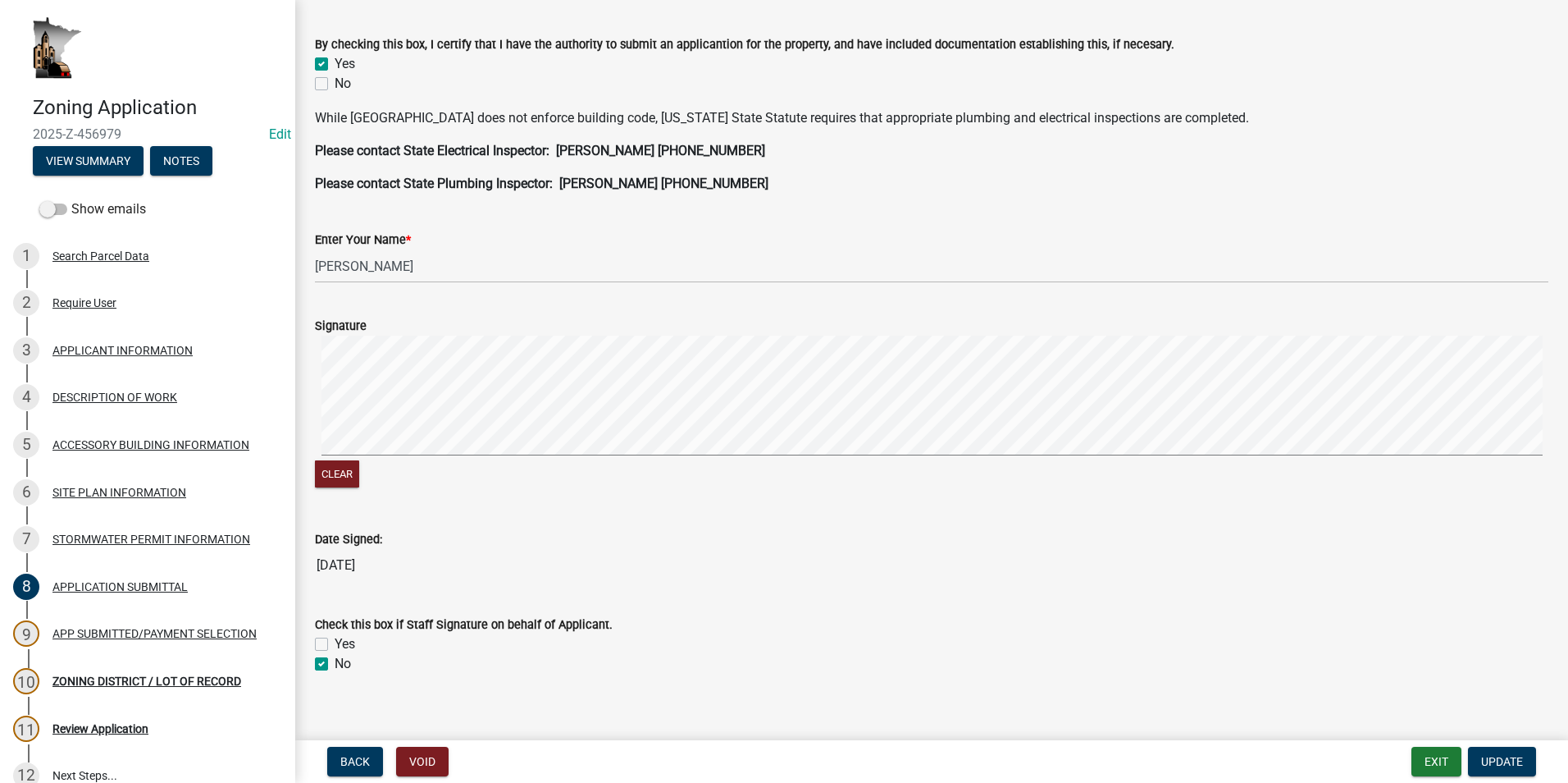
scroll to position [429, 0]
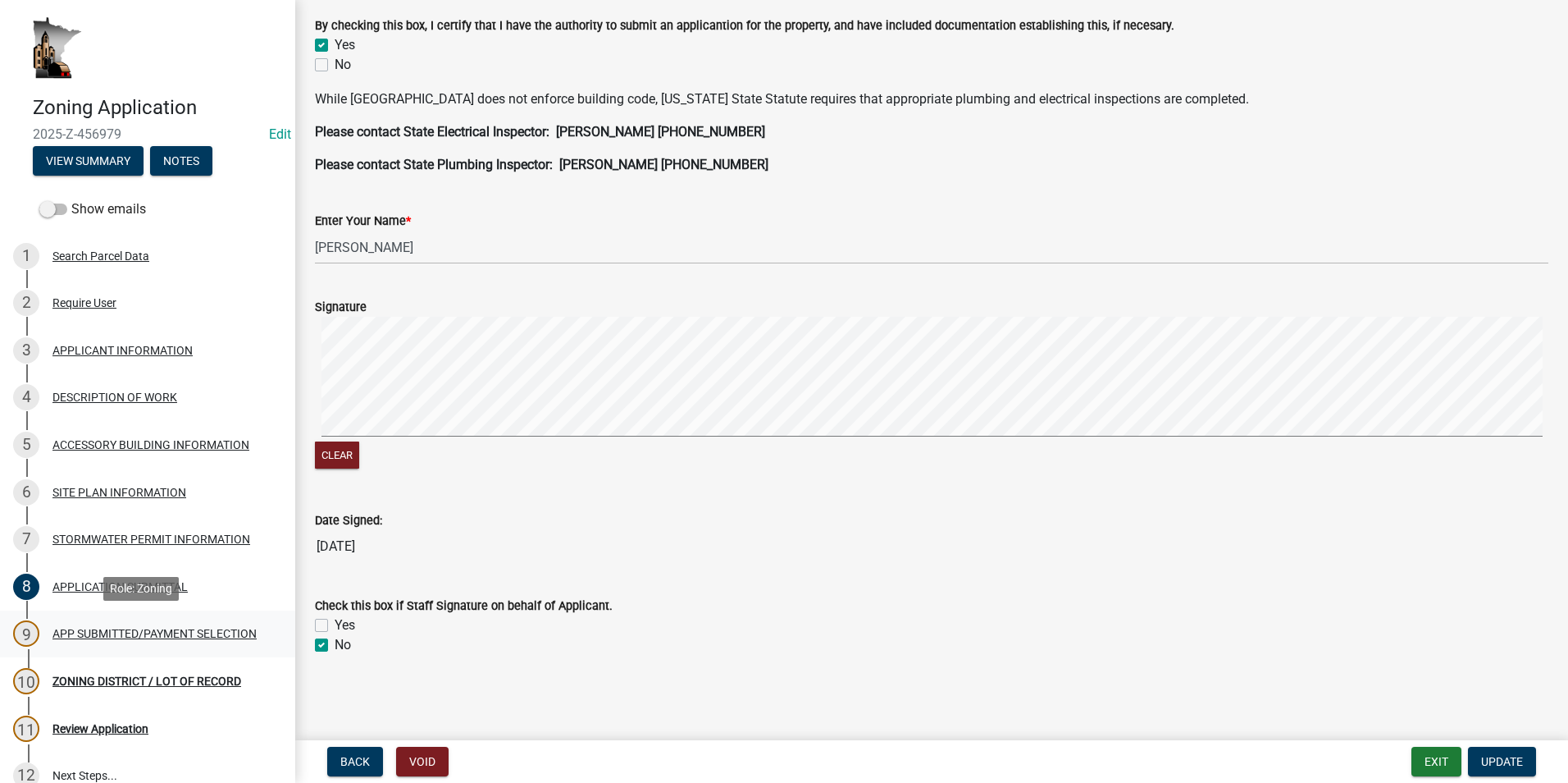
click at [82, 638] on div "APP SUBMITTED/PAYMENT SELECTION" at bounding box center [155, 633] width 204 height 12
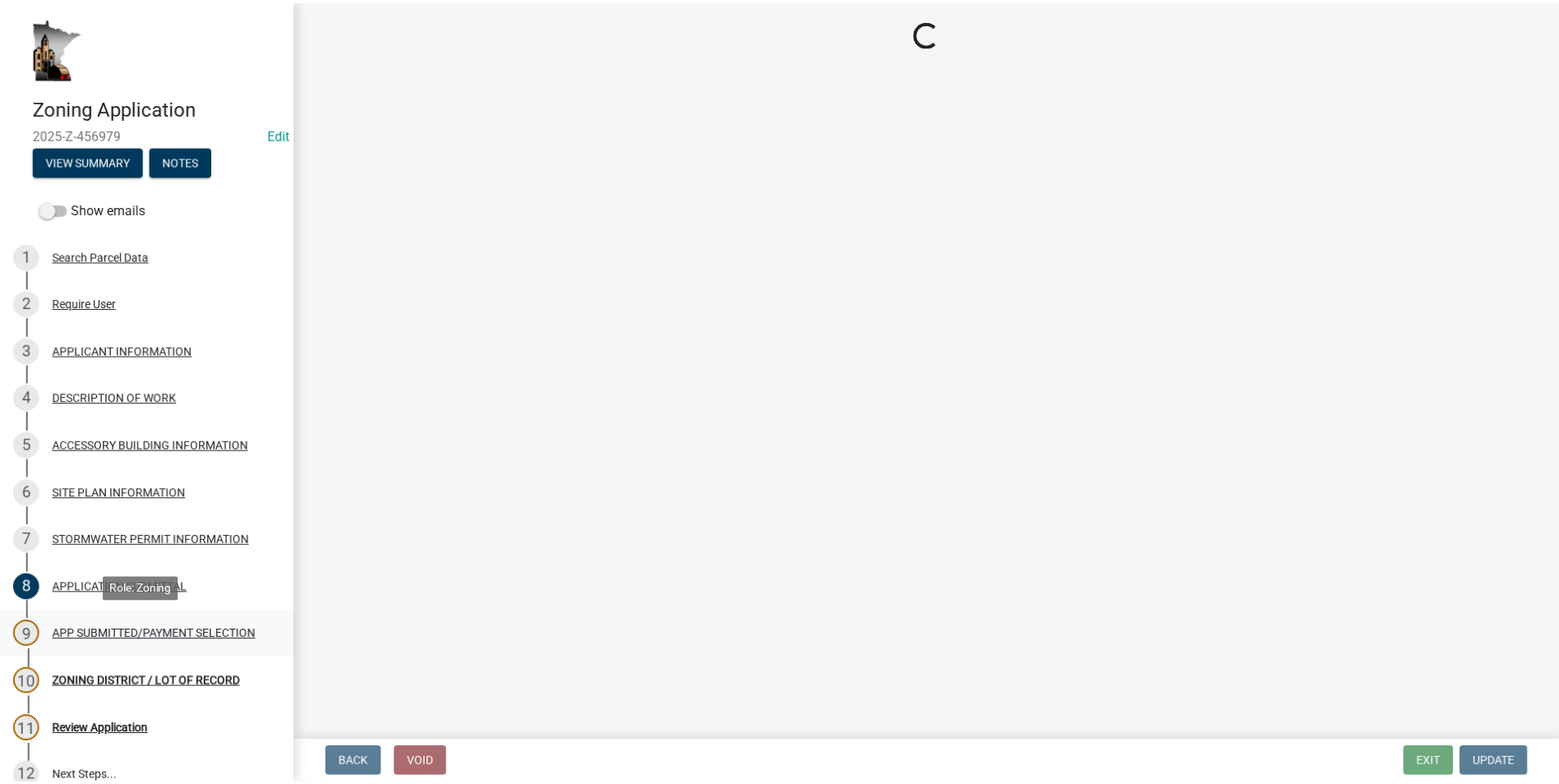
scroll to position [0, 0]
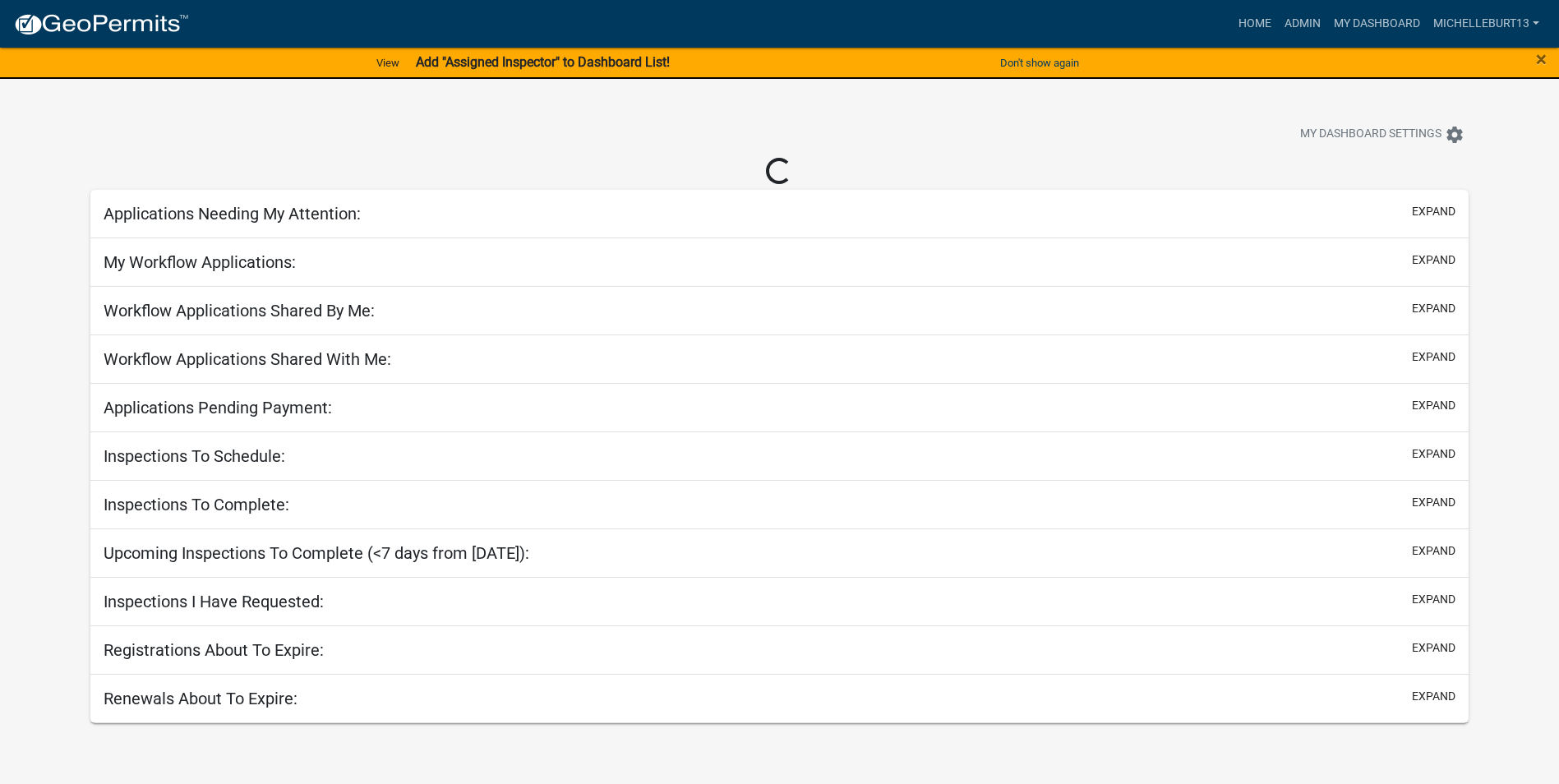
select select "3: 100"
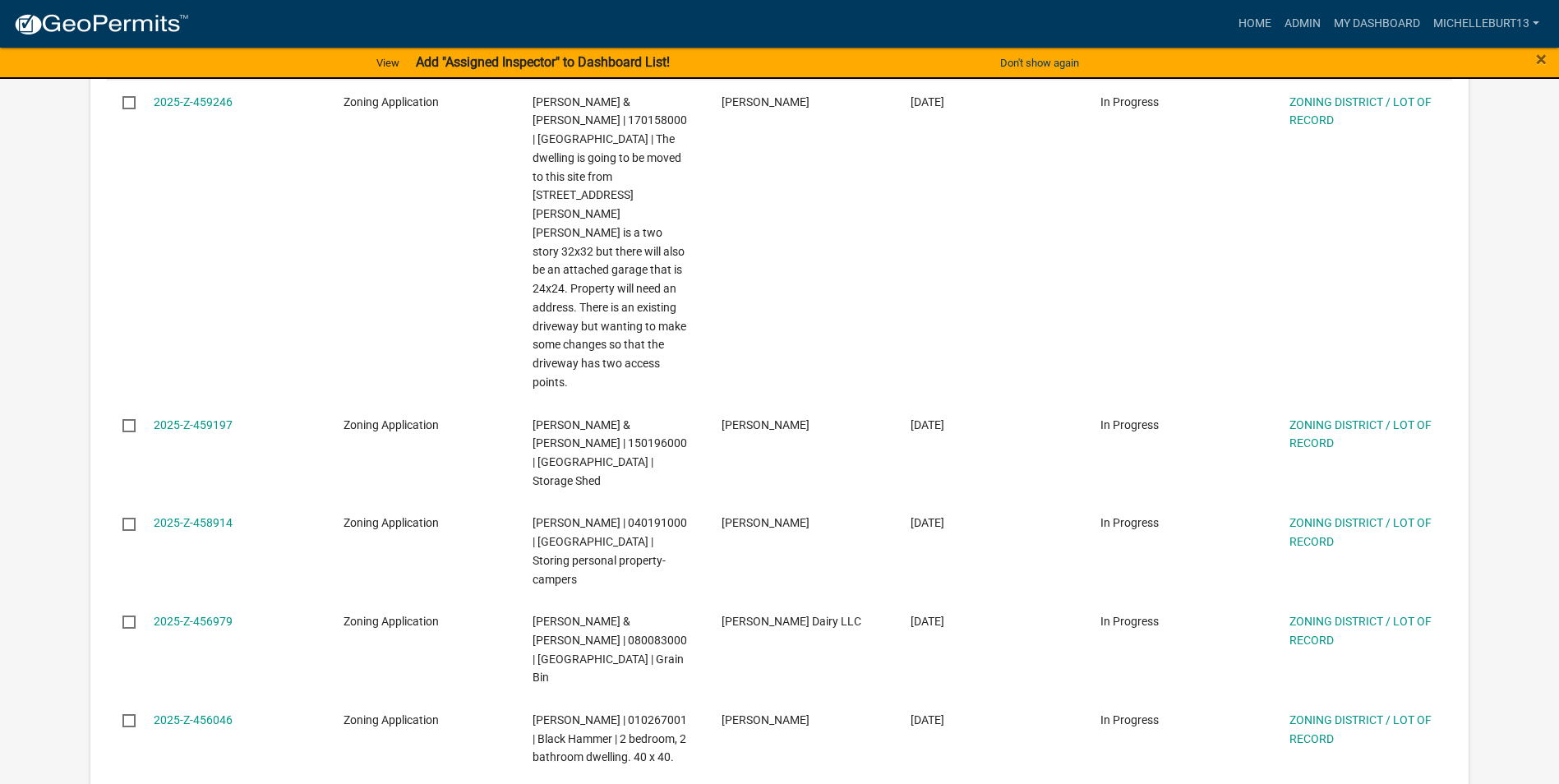
scroll to position [739, 0]
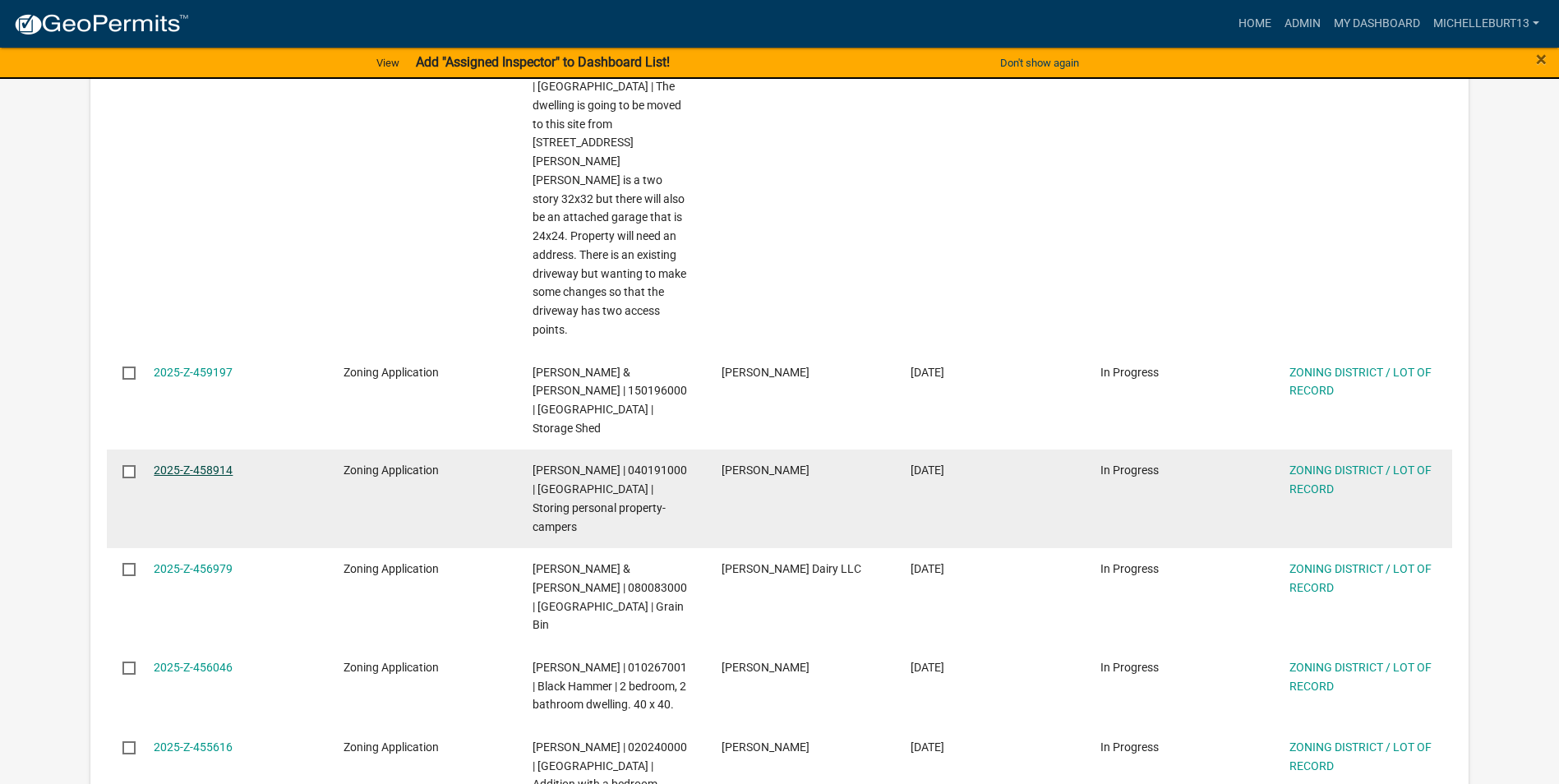
click at [217, 463] on link "2025-Z-458914" at bounding box center [193, 470] width 79 height 13
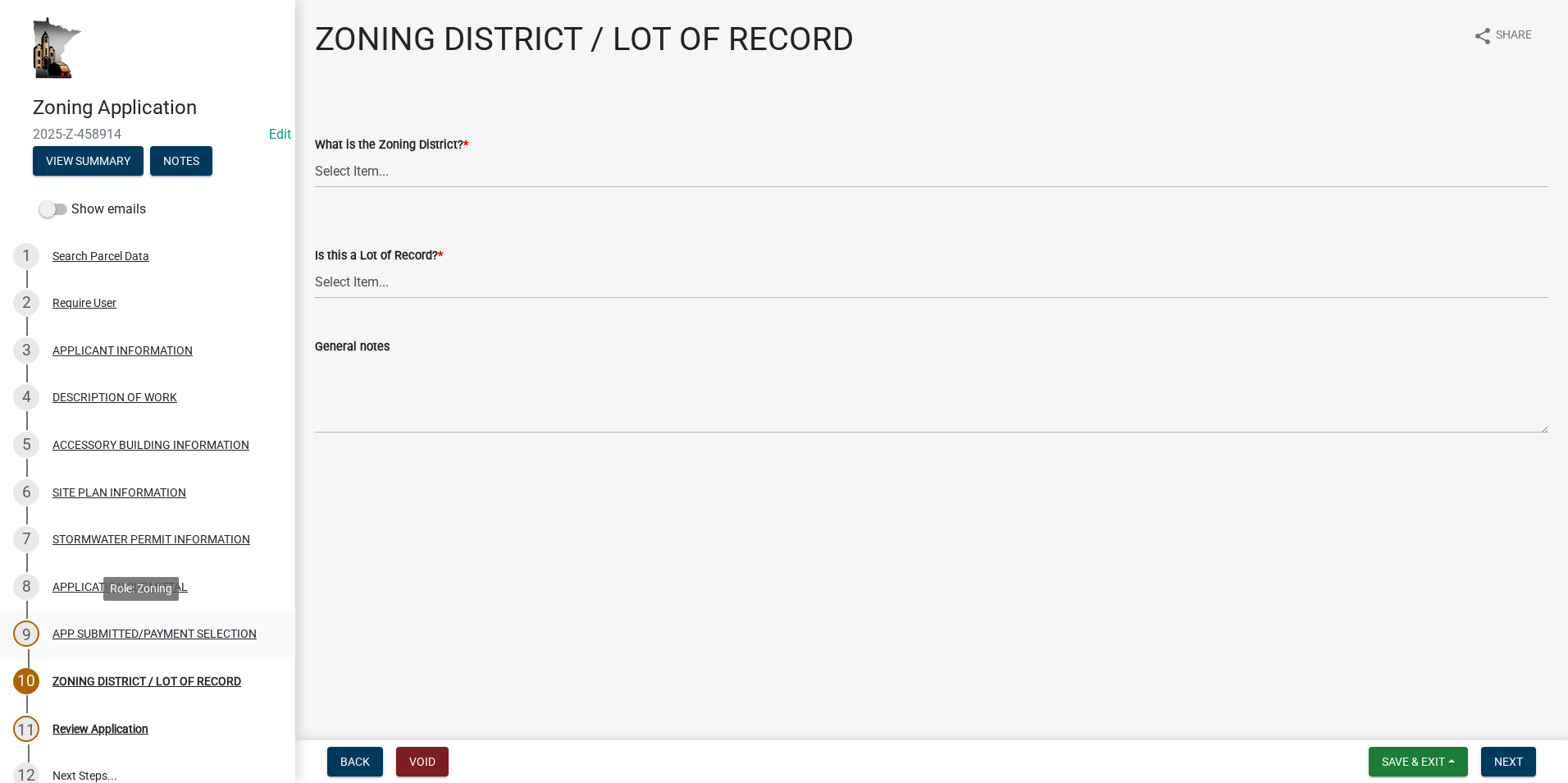
click at [121, 628] on div "APP SUBMITTED/PAYMENT SELECTION" at bounding box center [155, 633] width 204 height 12
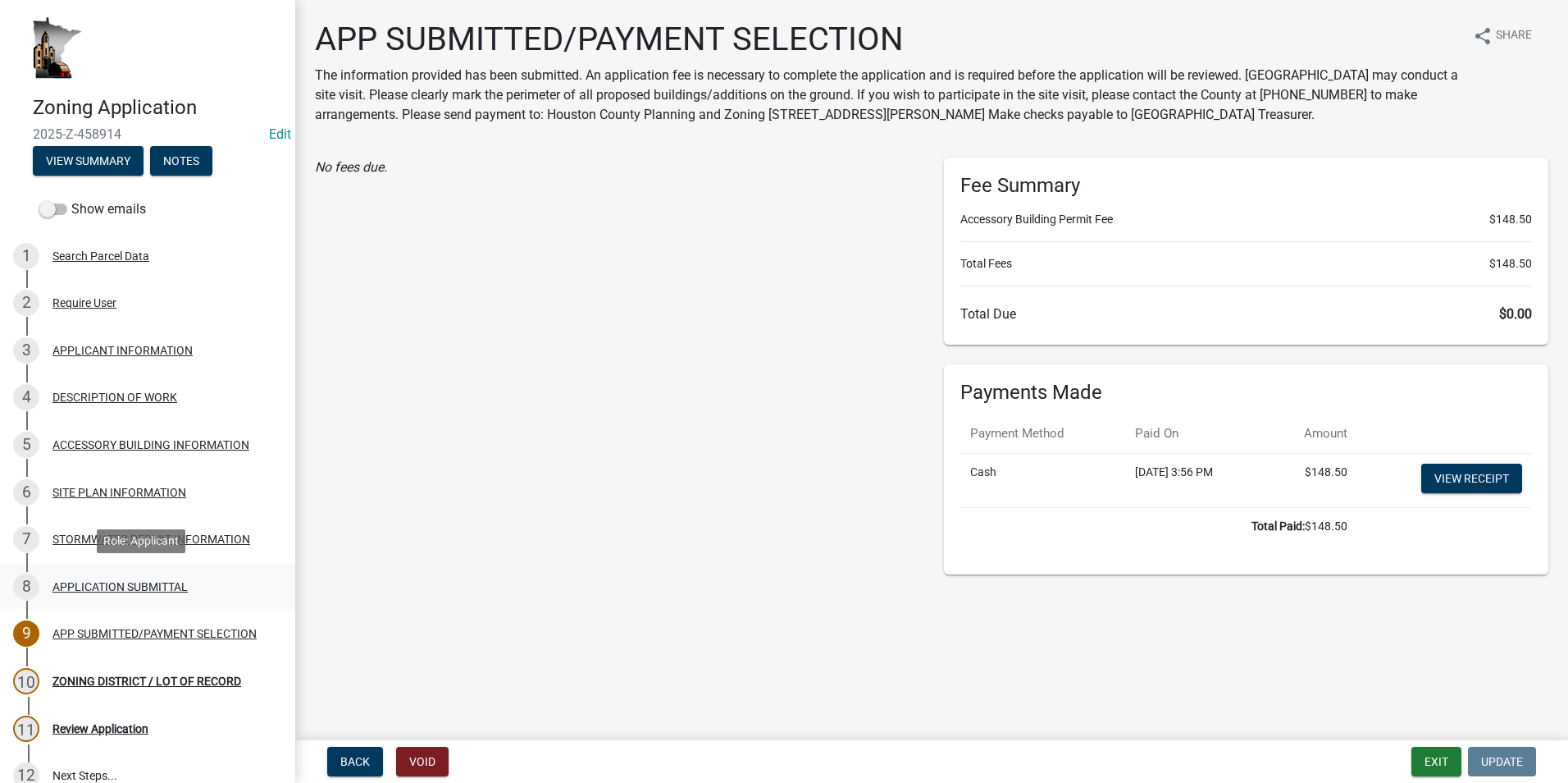
click at [82, 578] on div "8 APPLICATION SUBMITTAL" at bounding box center [141, 586] width 256 height 26
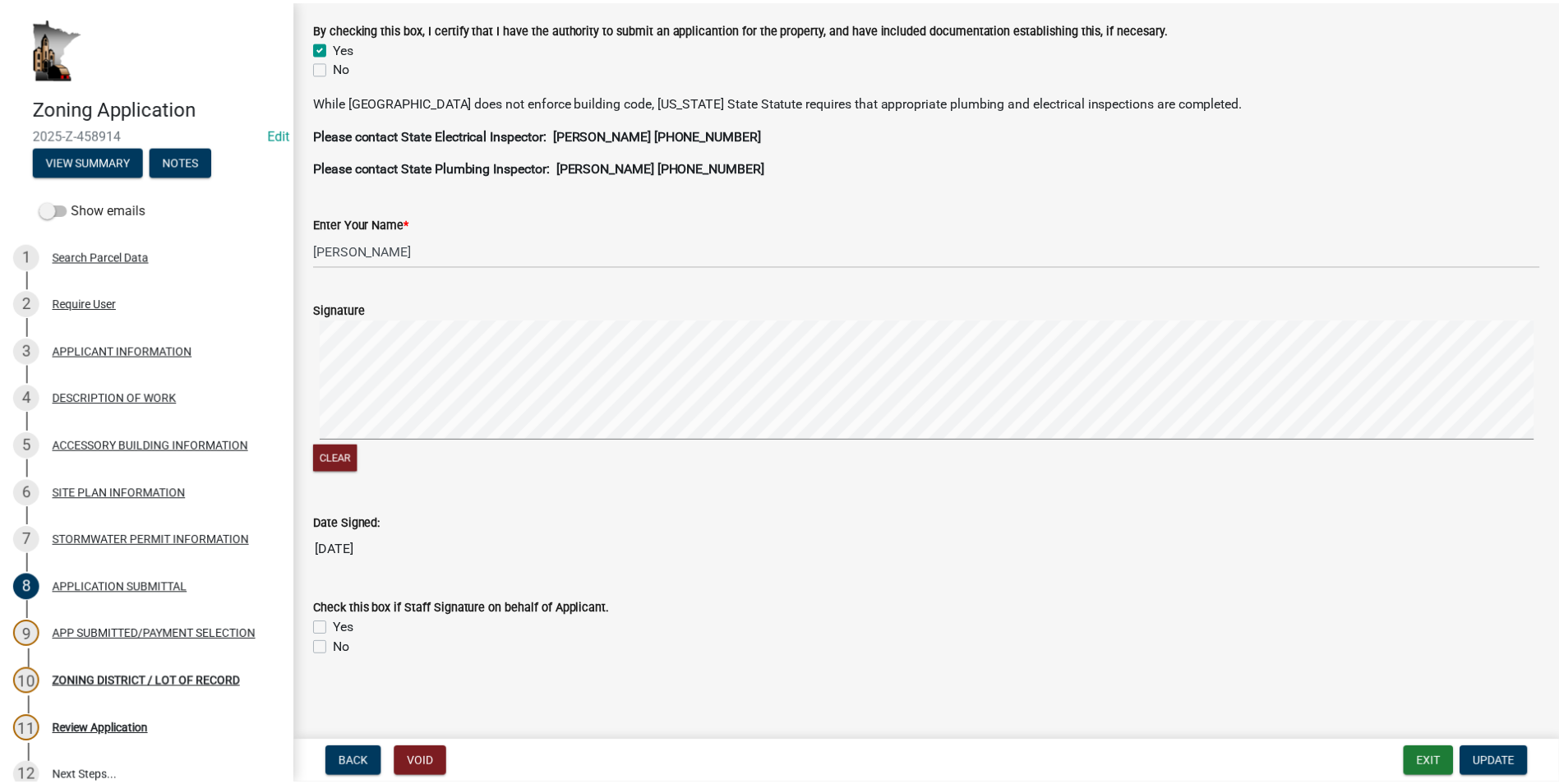
scroll to position [429, 0]
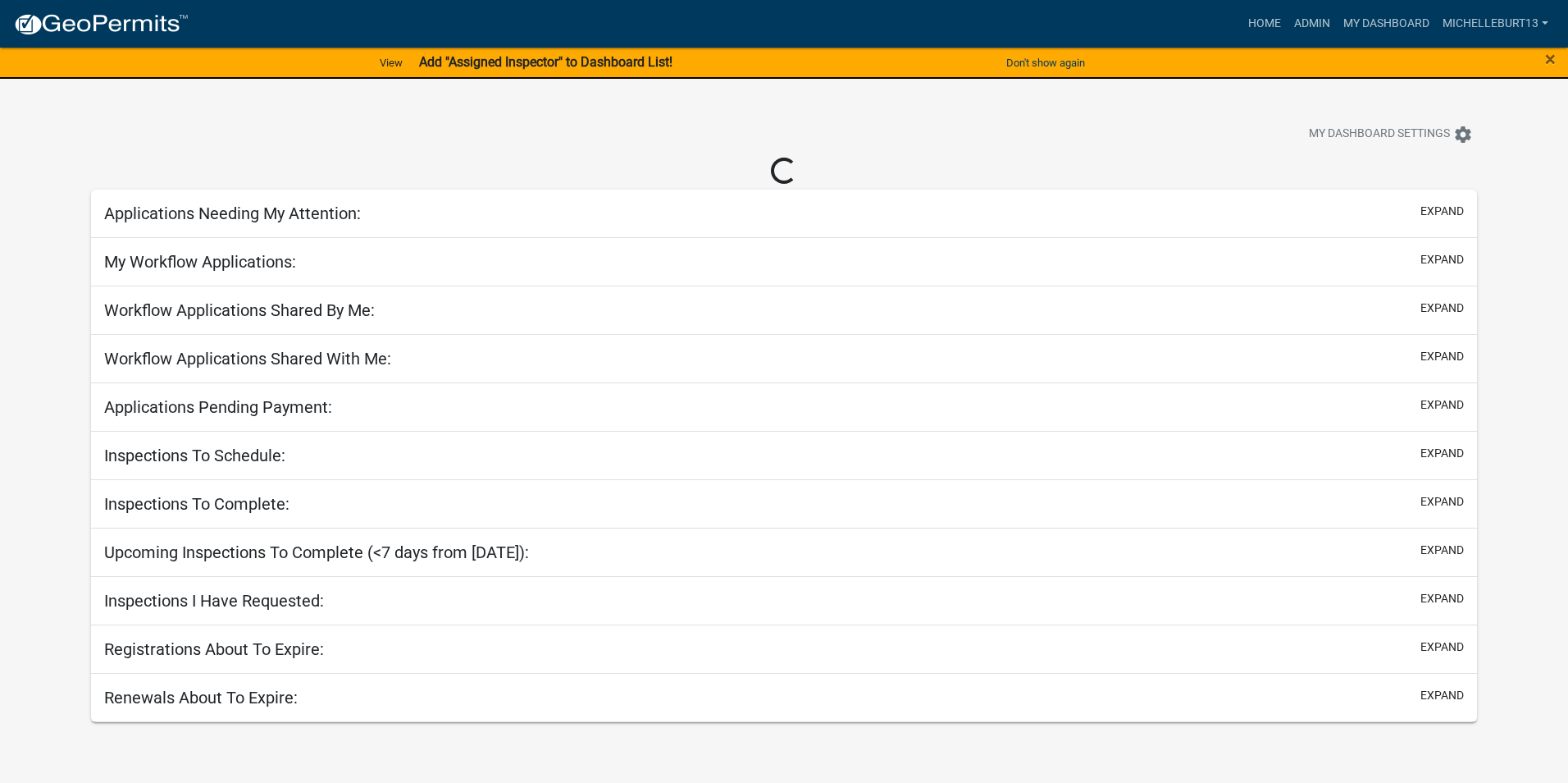
select select "3: 100"
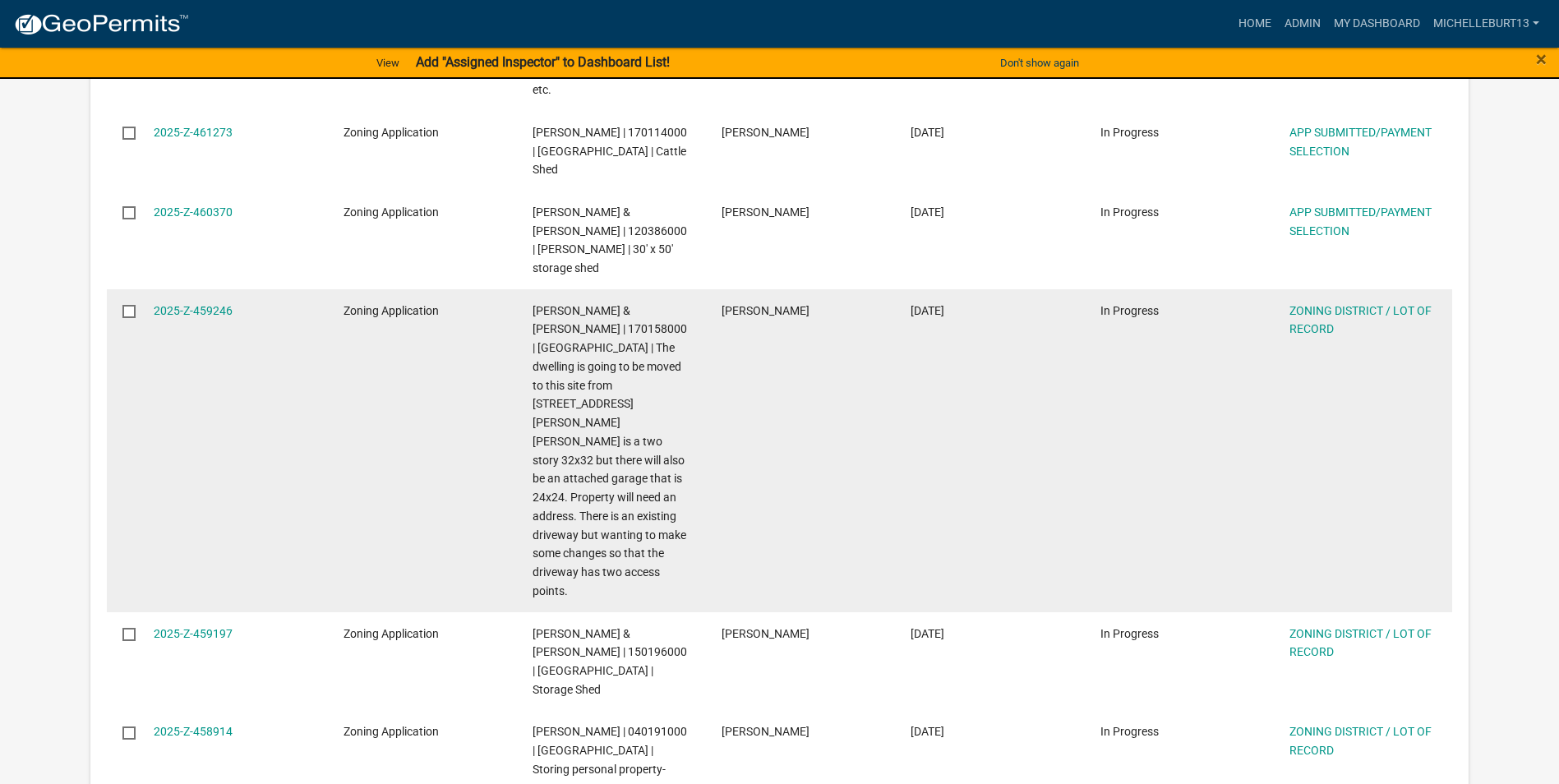
scroll to position [575, 0]
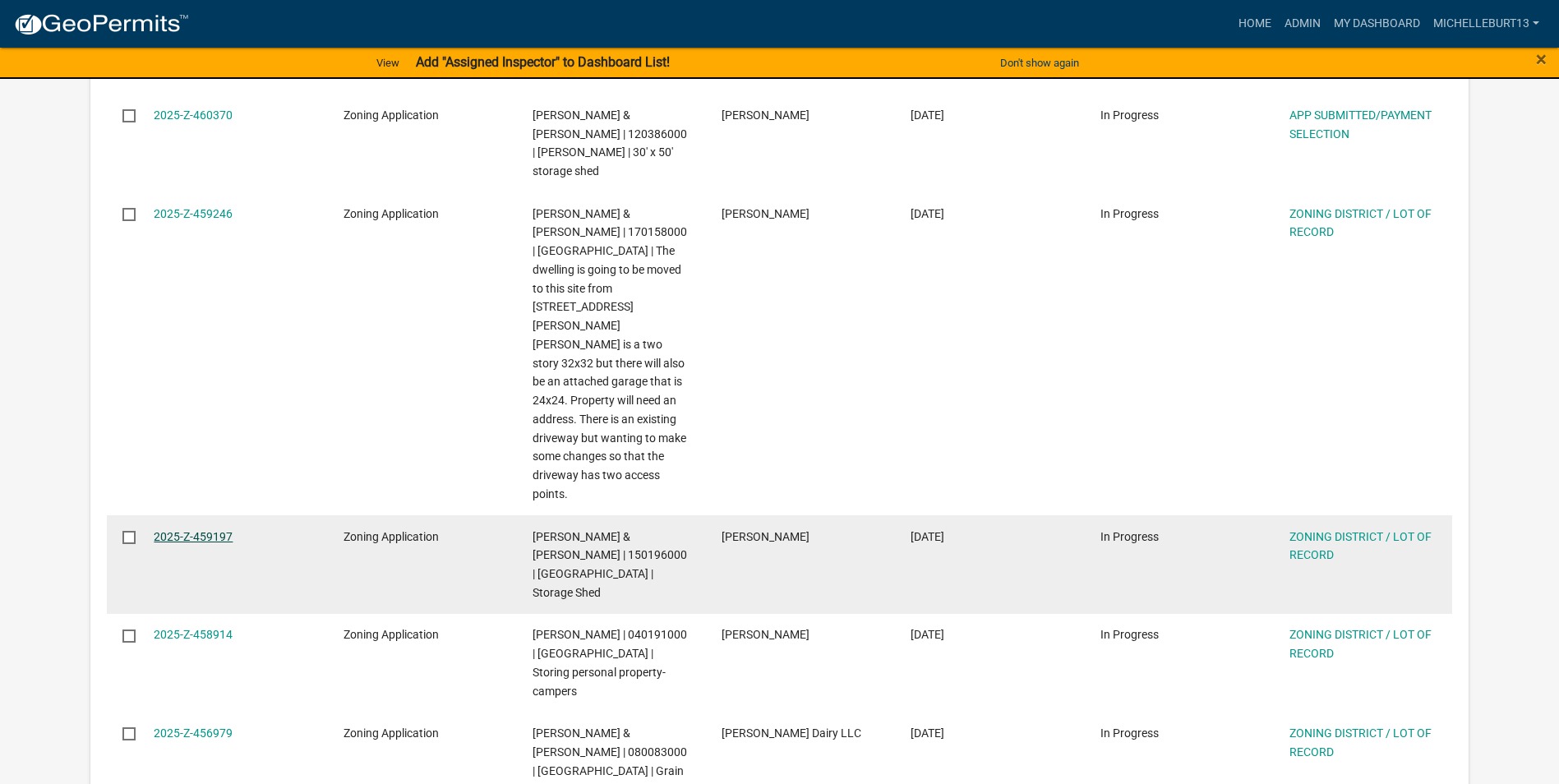
click at [199, 530] on link "2025-Z-459197" at bounding box center [193, 536] width 79 height 13
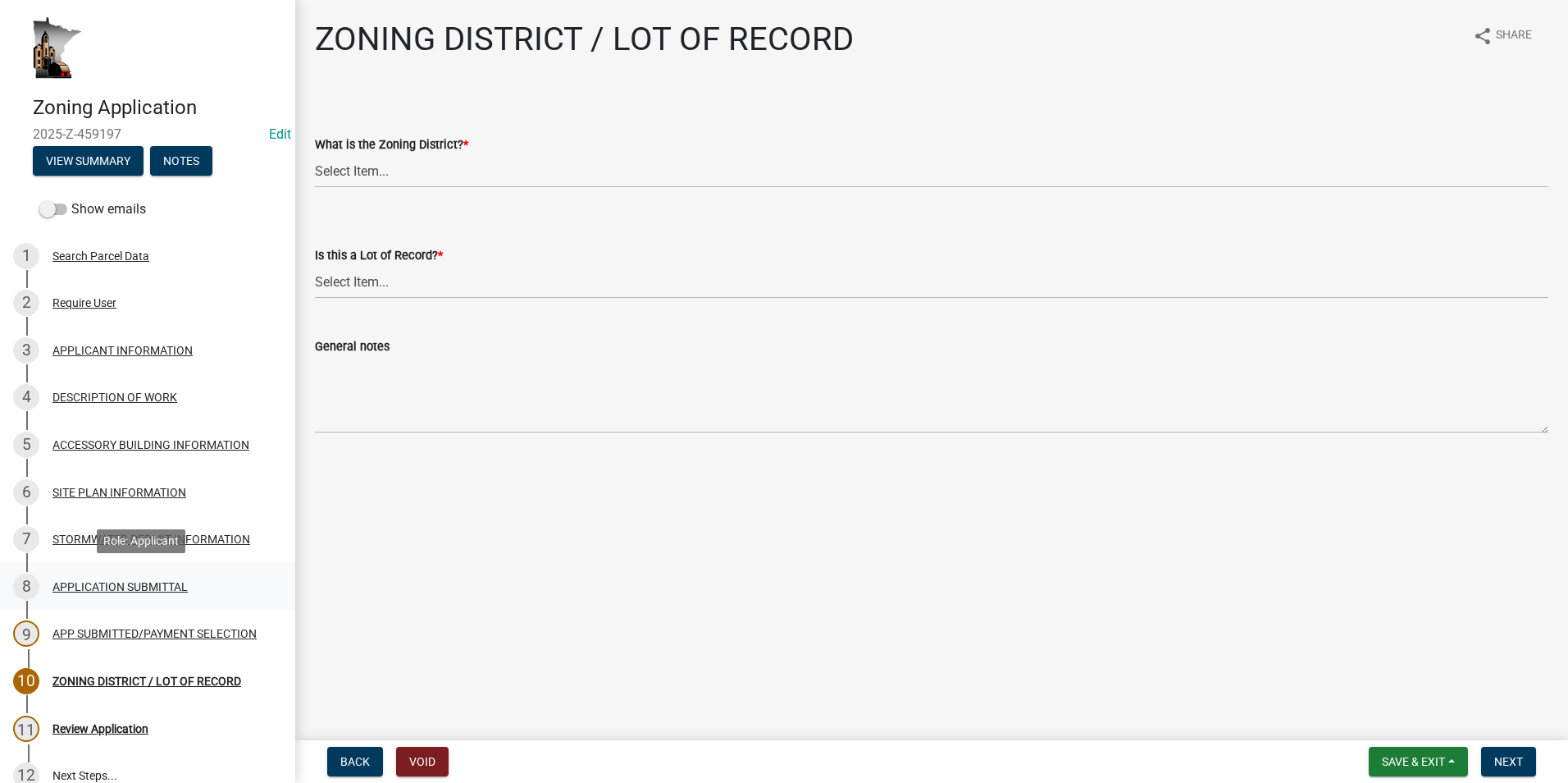
click at [102, 590] on div "APPLICATION SUBMITTAL" at bounding box center [120, 587] width 135 height 12
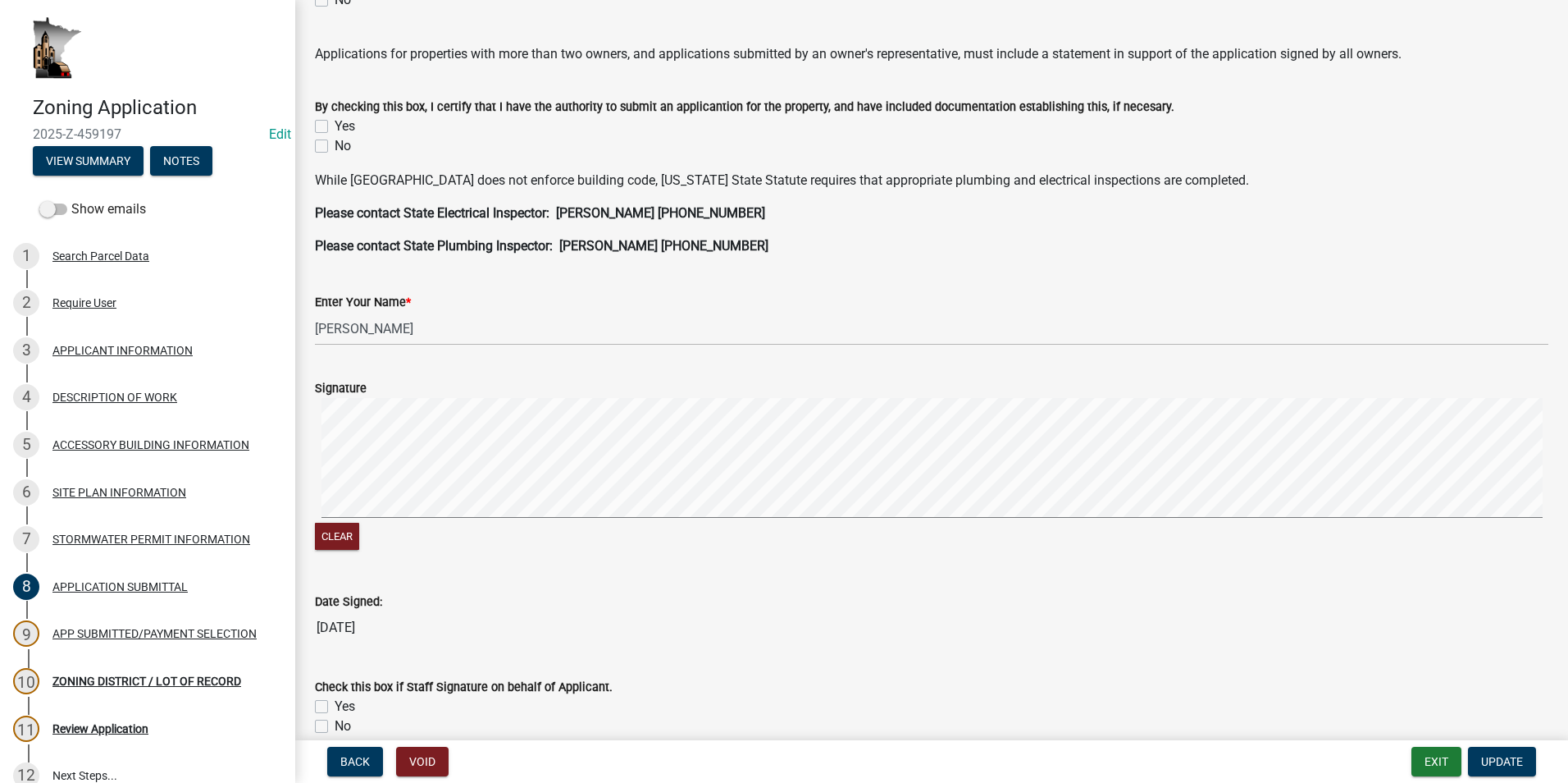
scroll to position [410, 0]
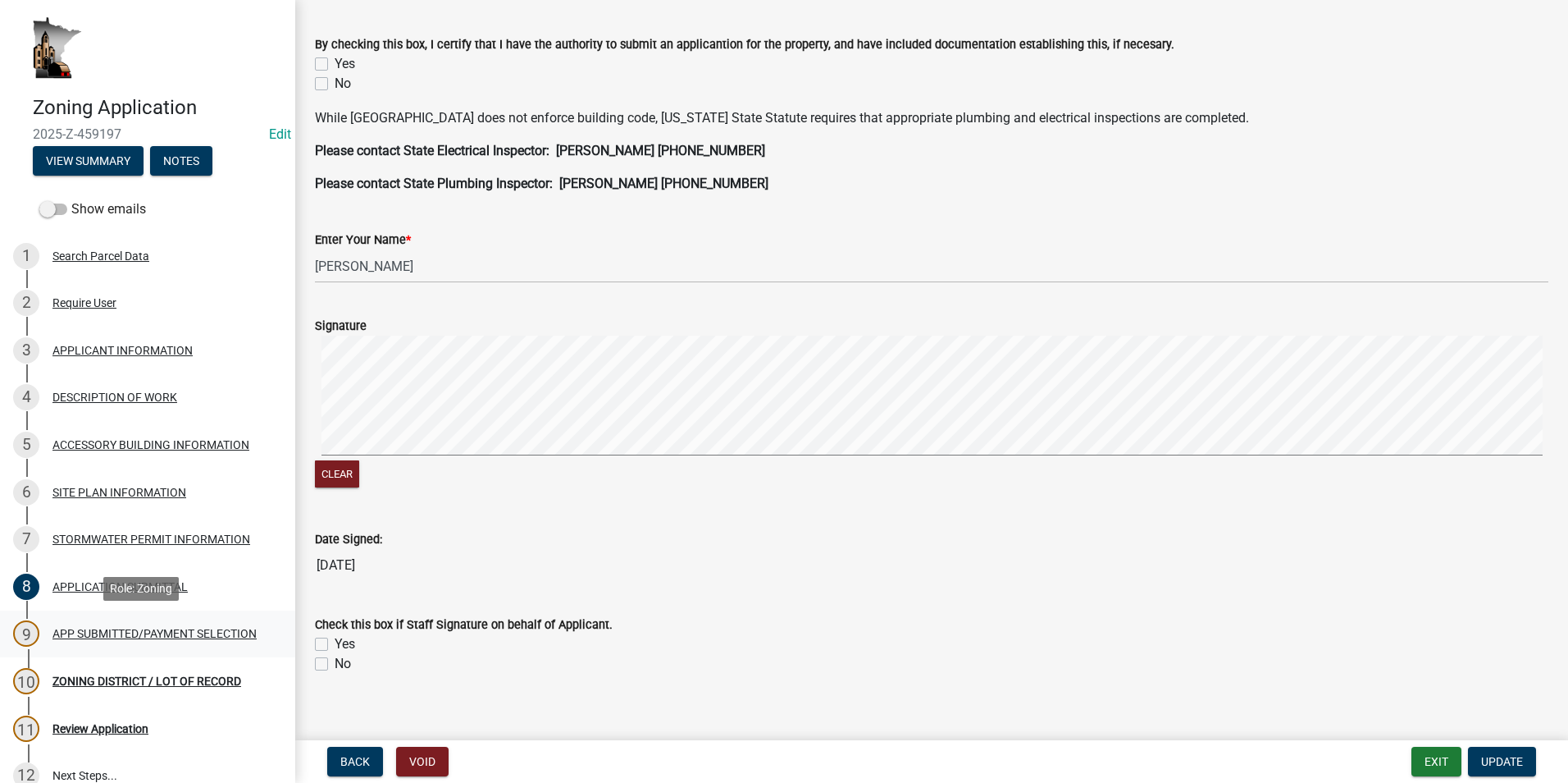
click at [113, 632] on div "APP SUBMITTED/PAYMENT SELECTION" at bounding box center [155, 633] width 204 height 12
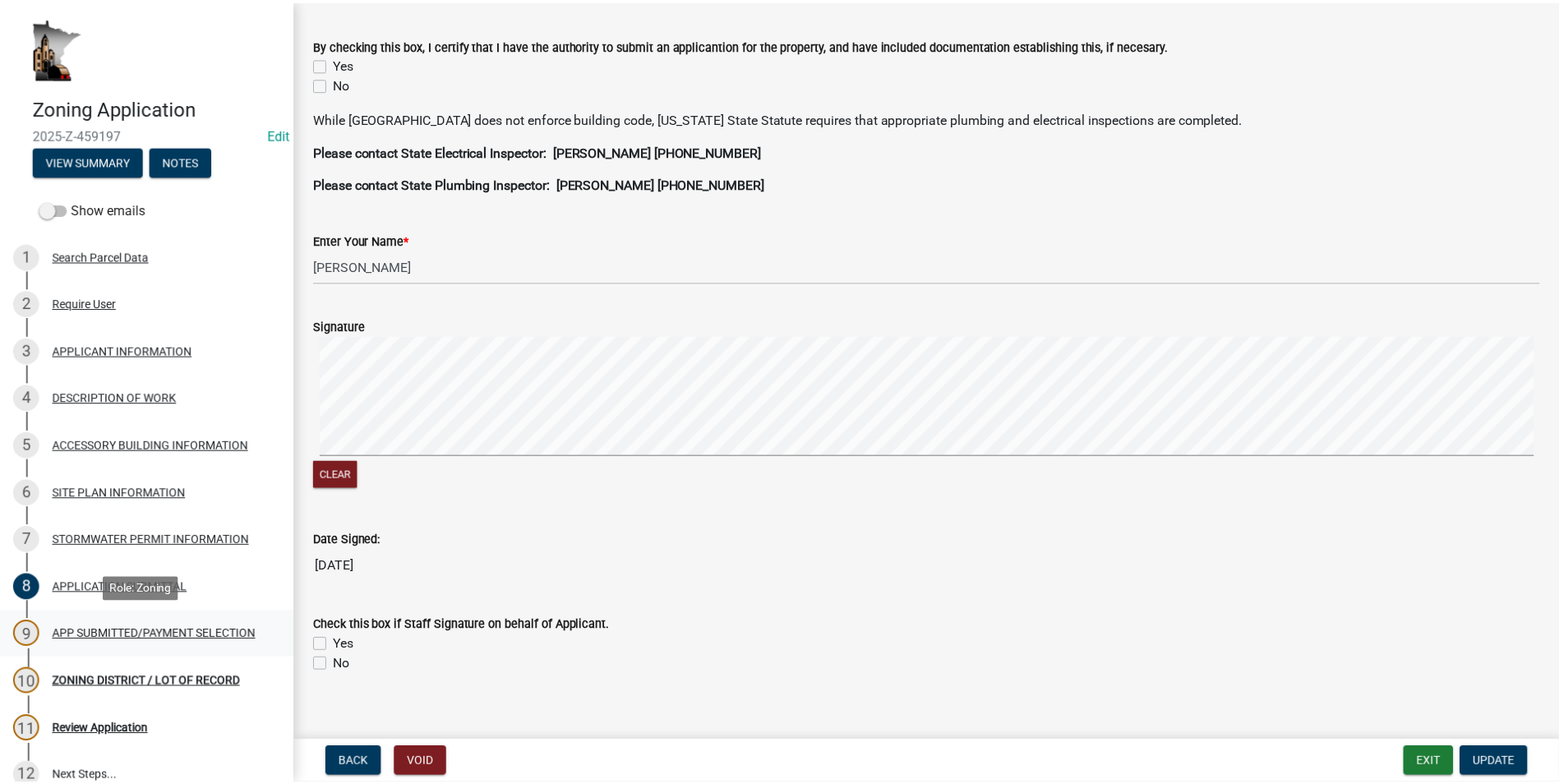
scroll to position [0, 0]
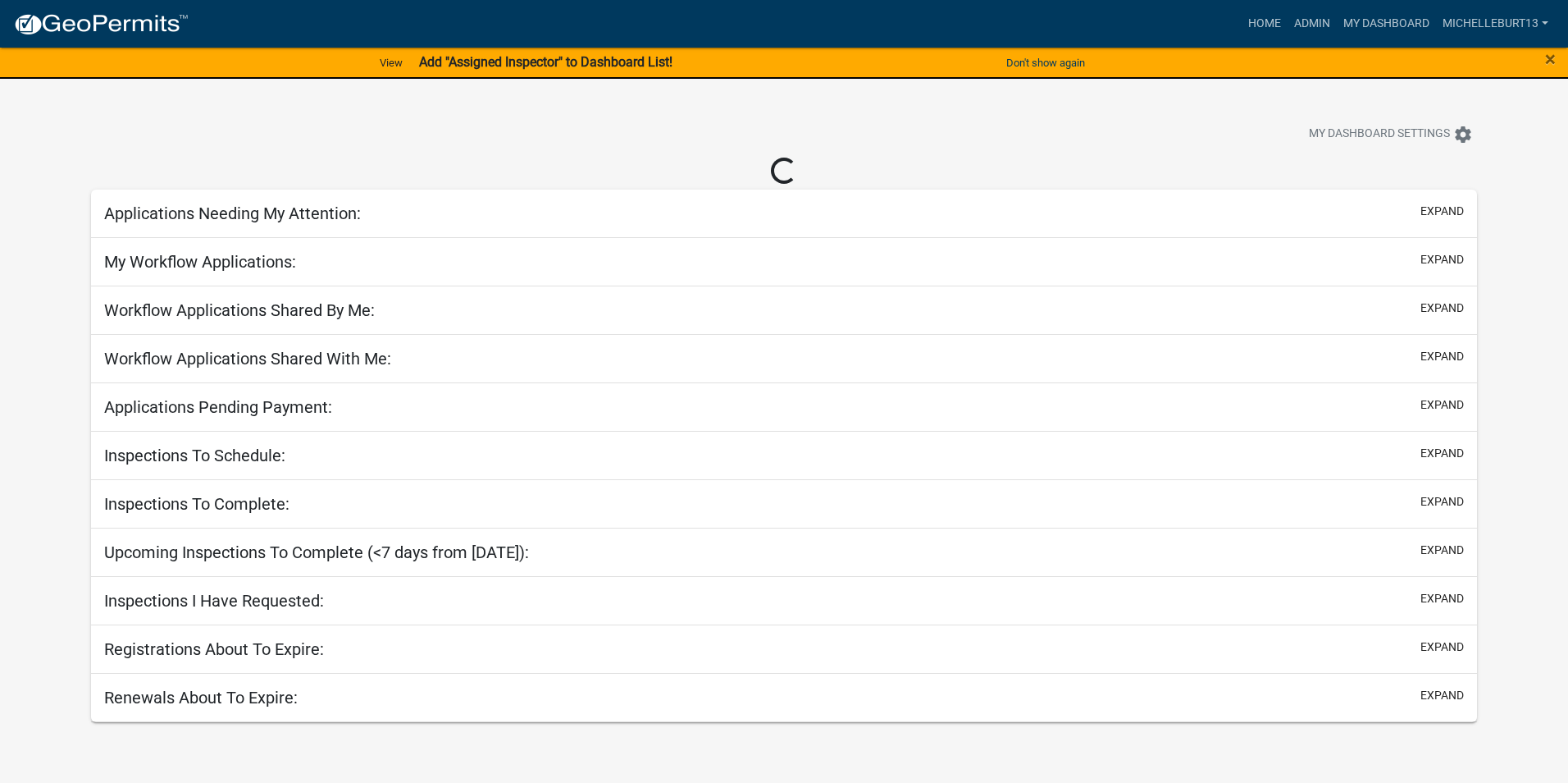
select select "3: 100"
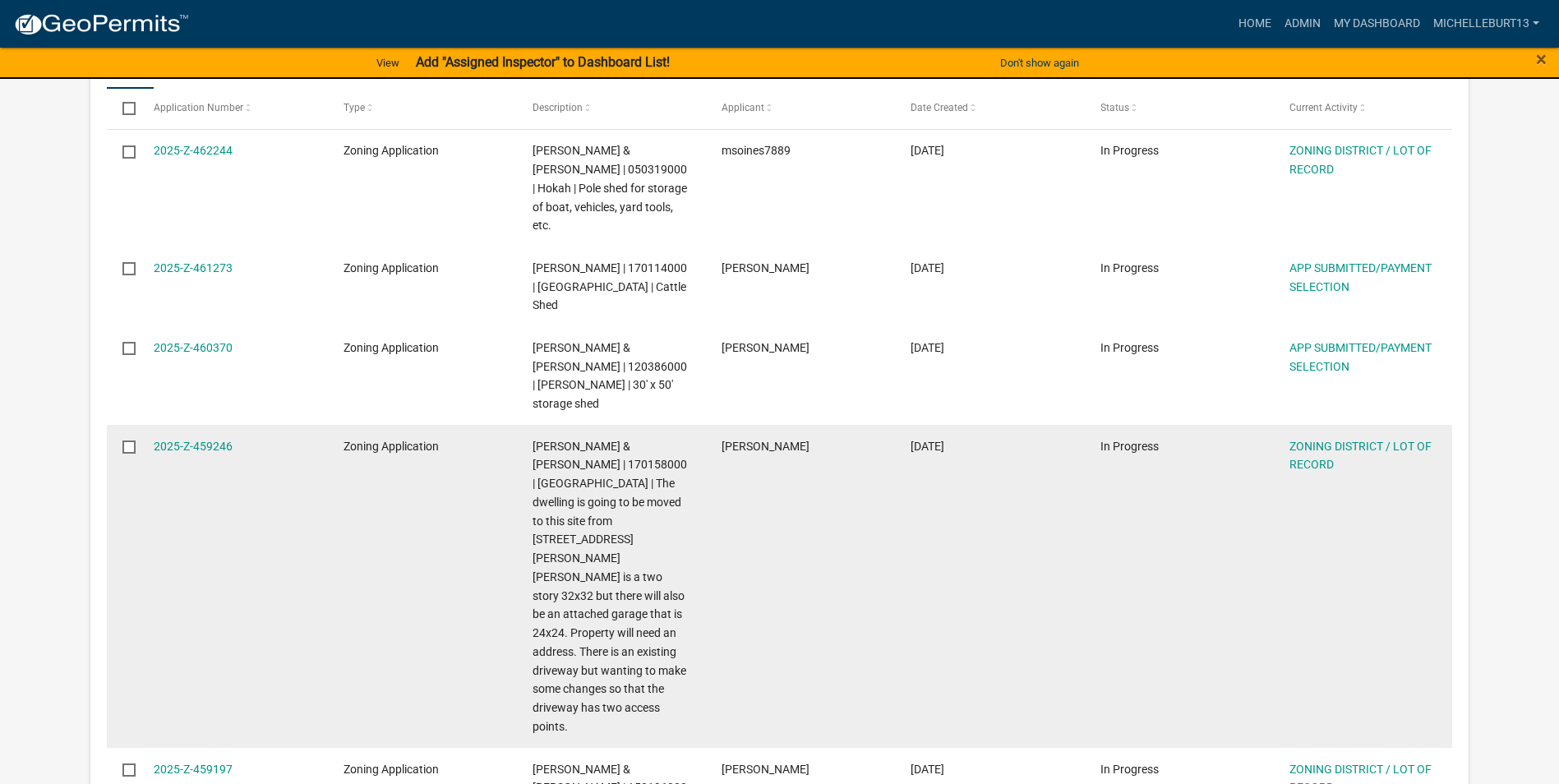
scroll to position [329, 0]
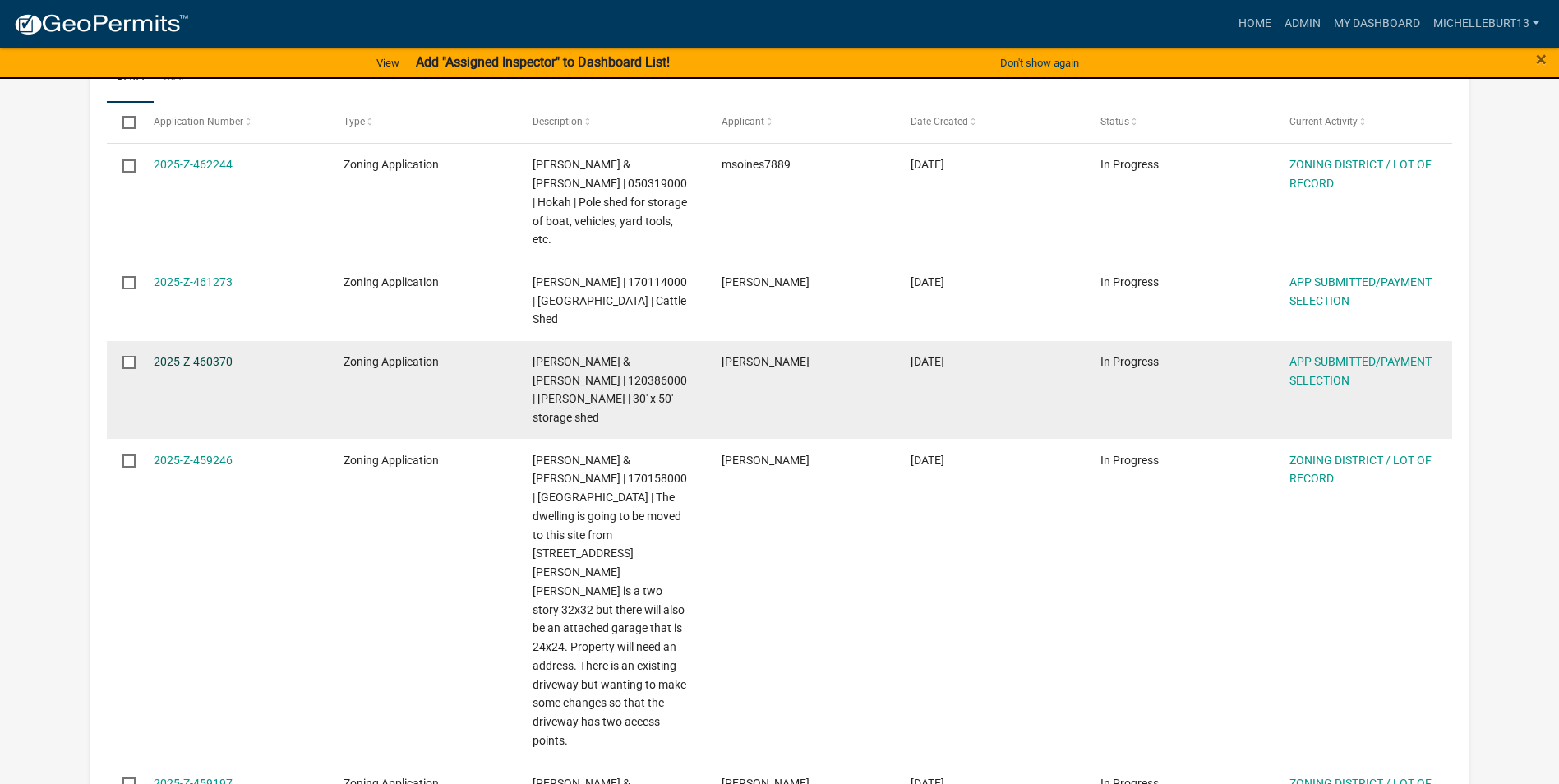
click at [204, 355] on link "2025-Z-460370" at bounding box center [193, 361] width 79 height 13
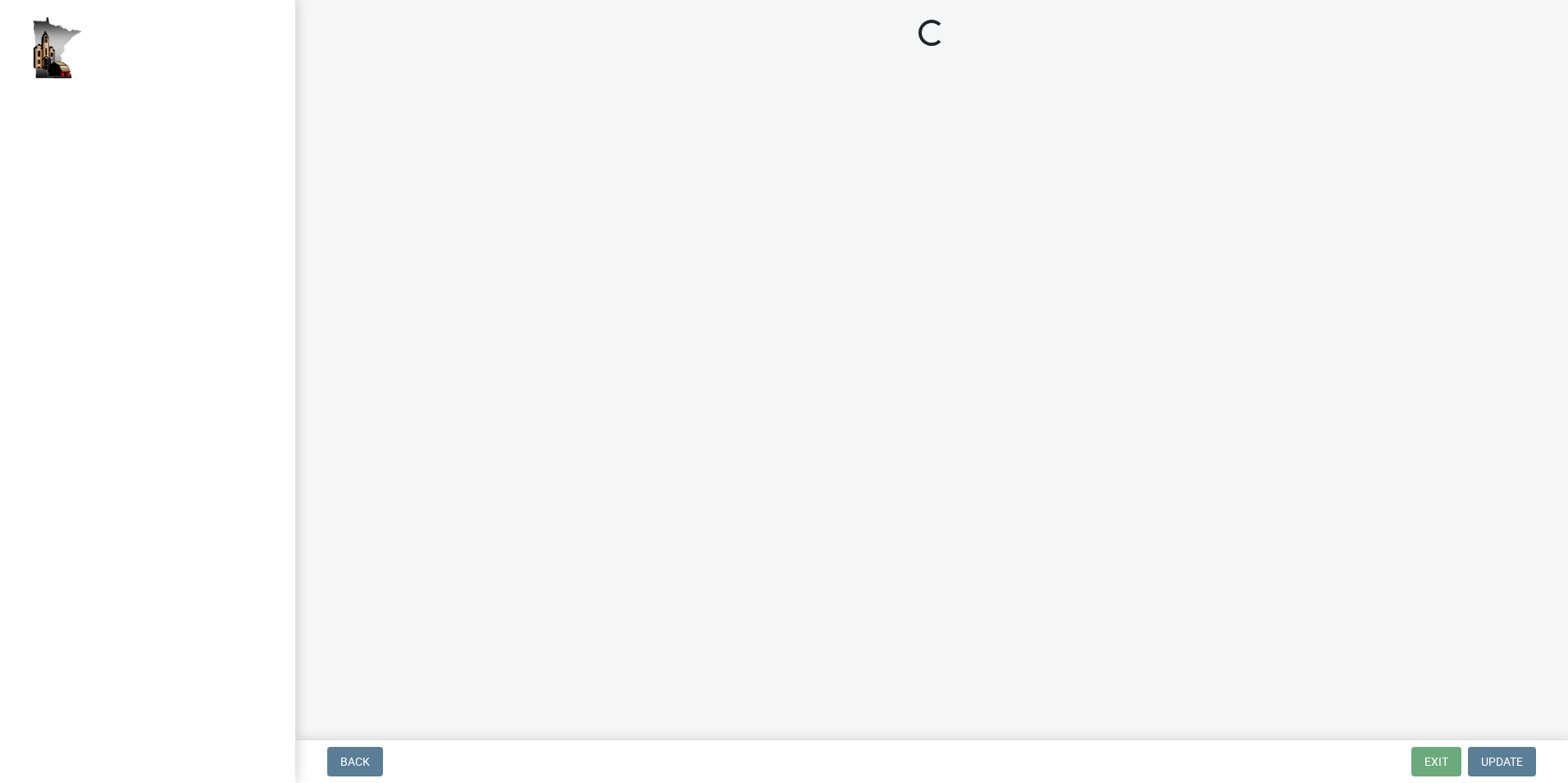
select select "2: 1"
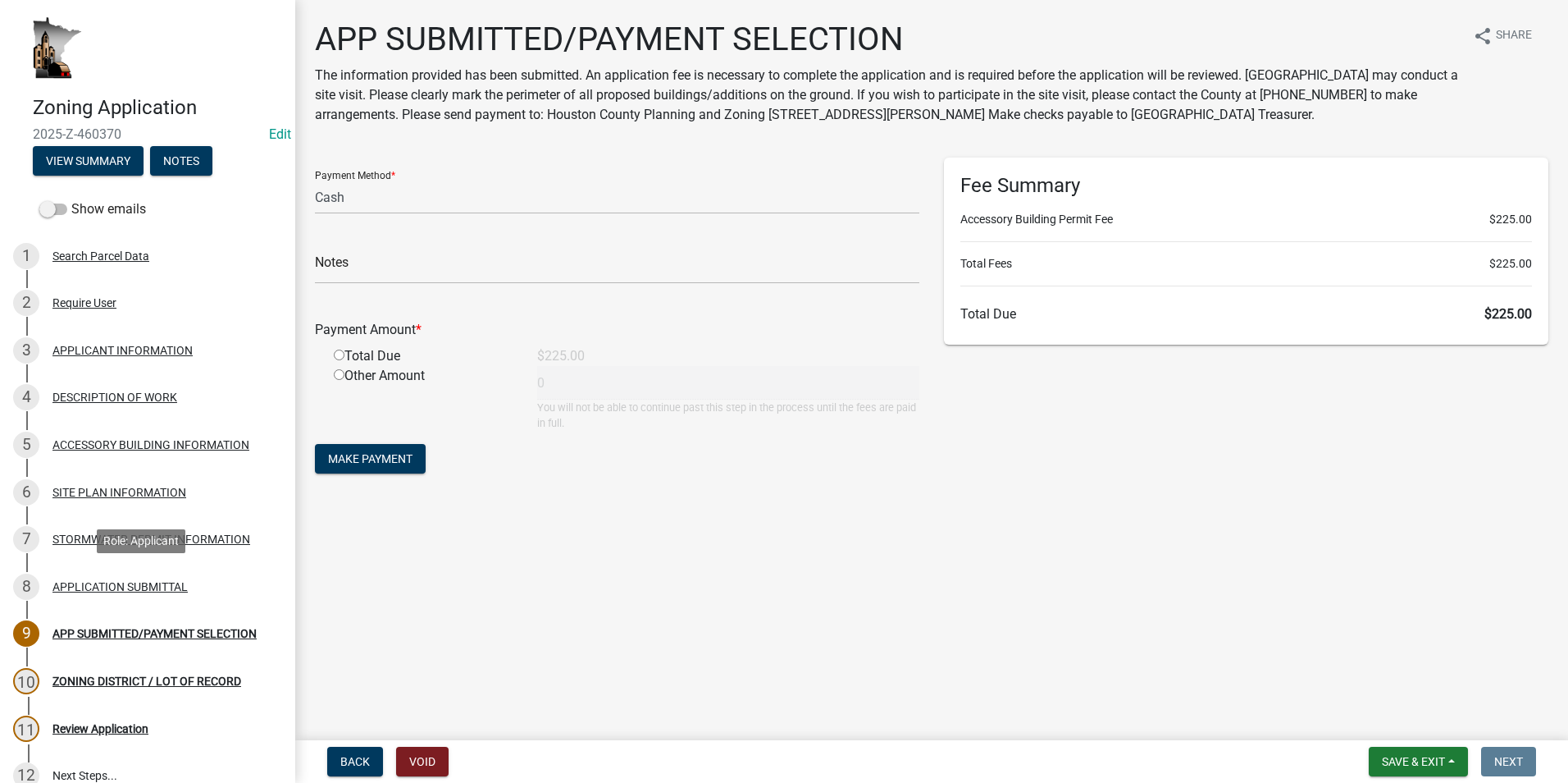
drag, startPoint x: 152, startPoint y: 582, endPoint x: 286, endPoint y: 582, distance: 134.0
click at [152, 582] on div "APPLICATION SUBMITTAL" at bounding box center [120, 587] width 135 height 12
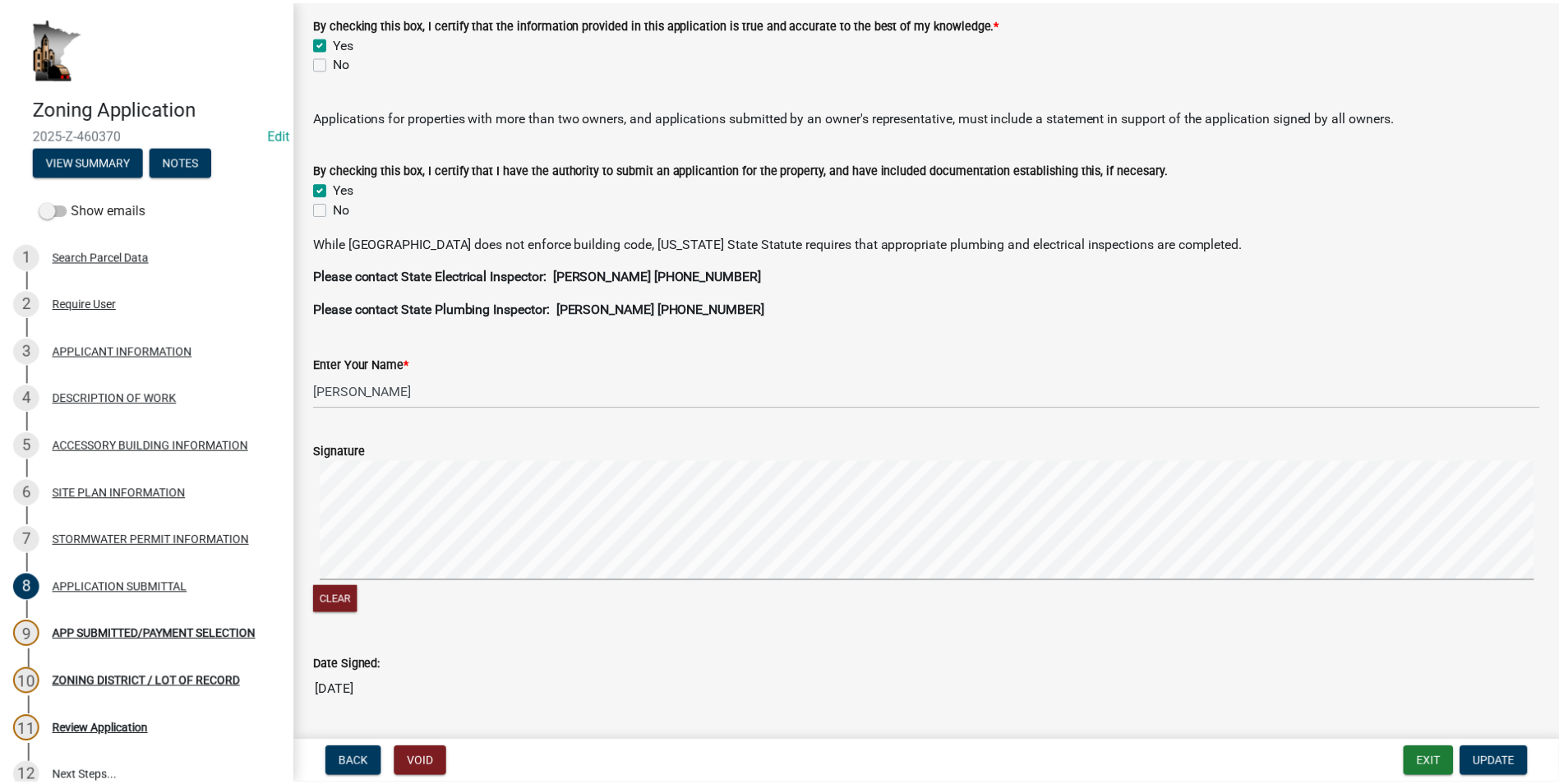
scroll to position [329, 0]
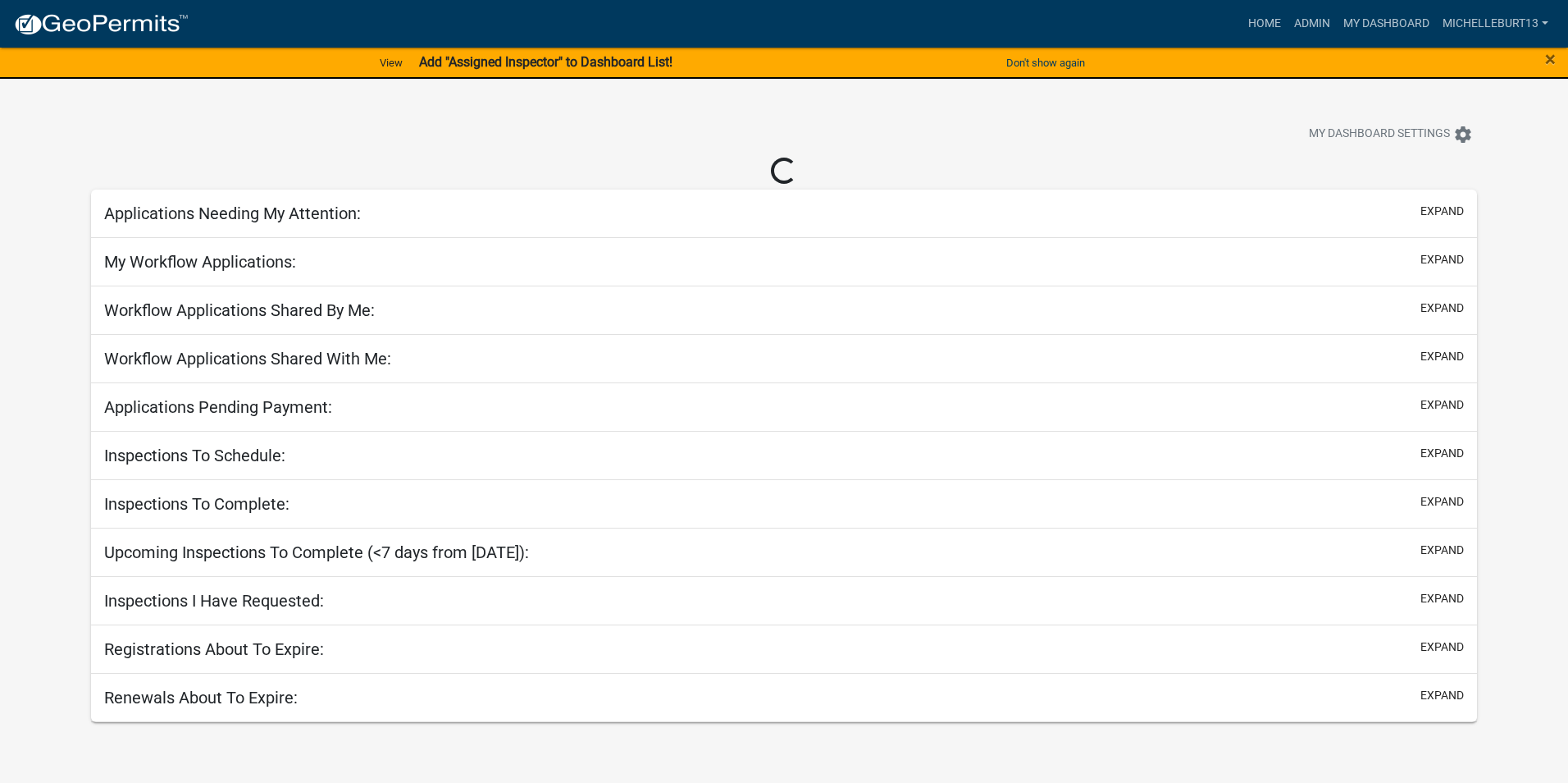
select select "3: 100"
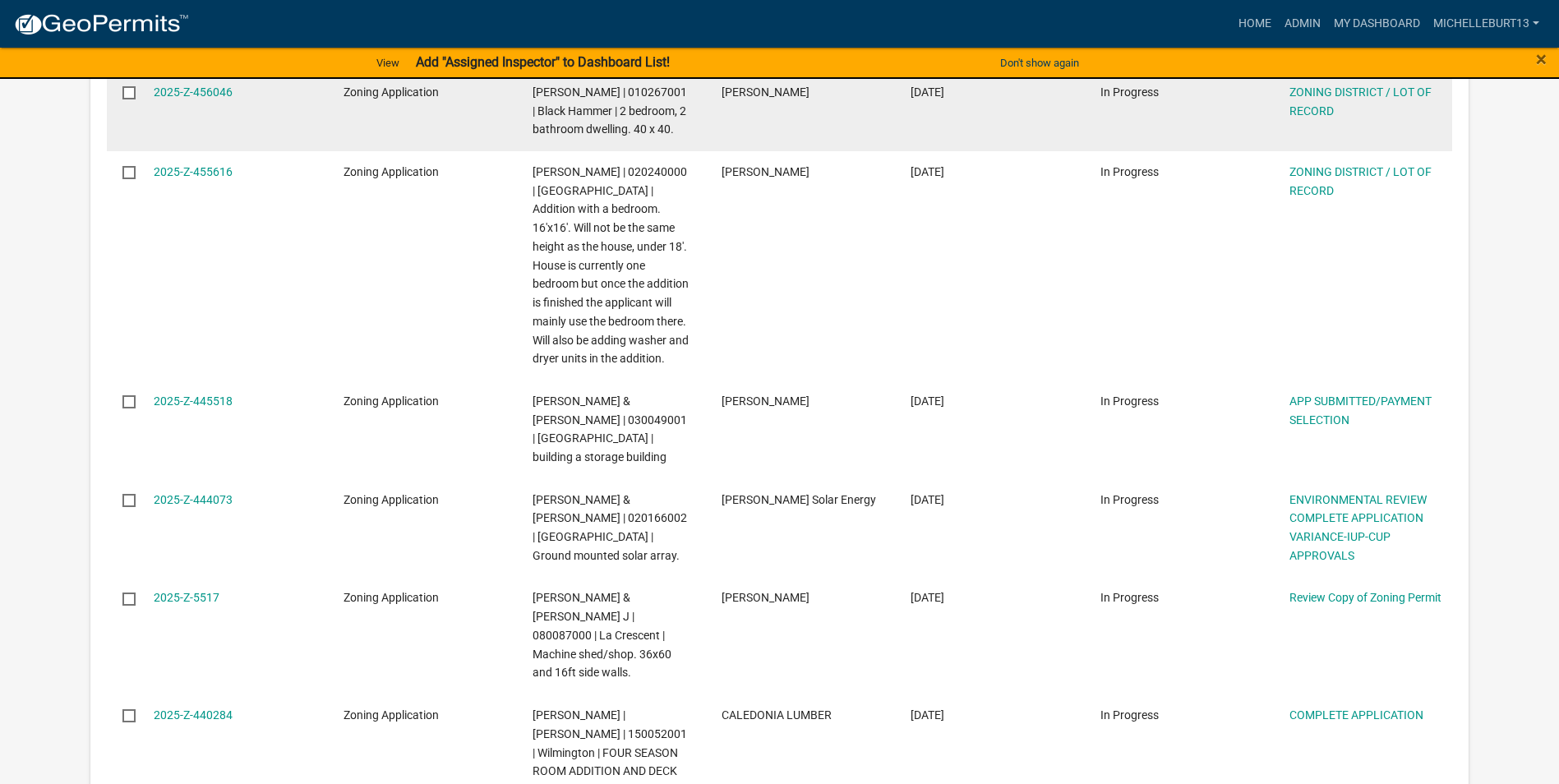
scroll to position [1396, 0]
